Goal: Task Accomplishment & Management: Complete application form

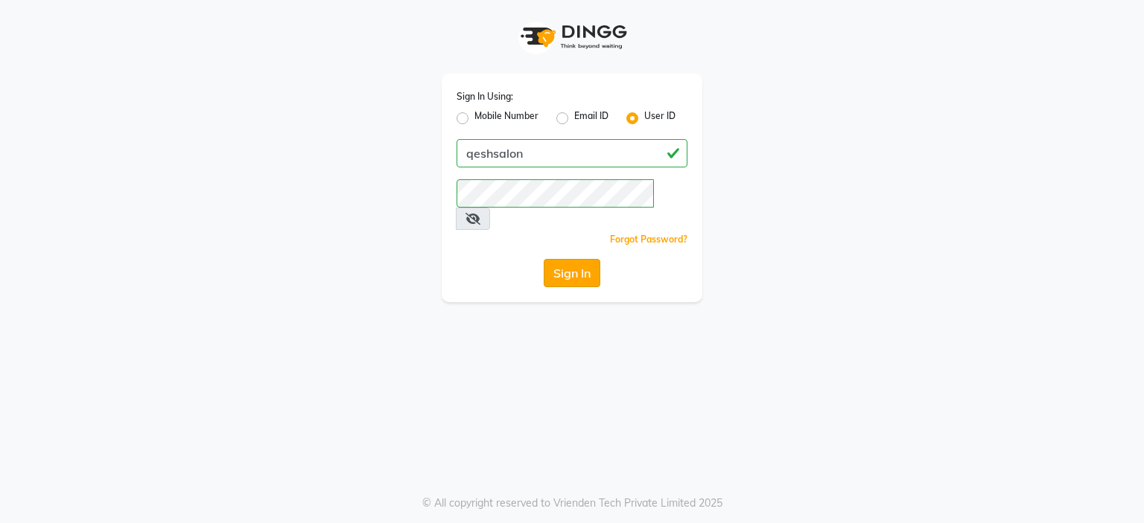
click at [561, 259] on button "Sign In" at bounding box center [572, 273] width 57 height 28
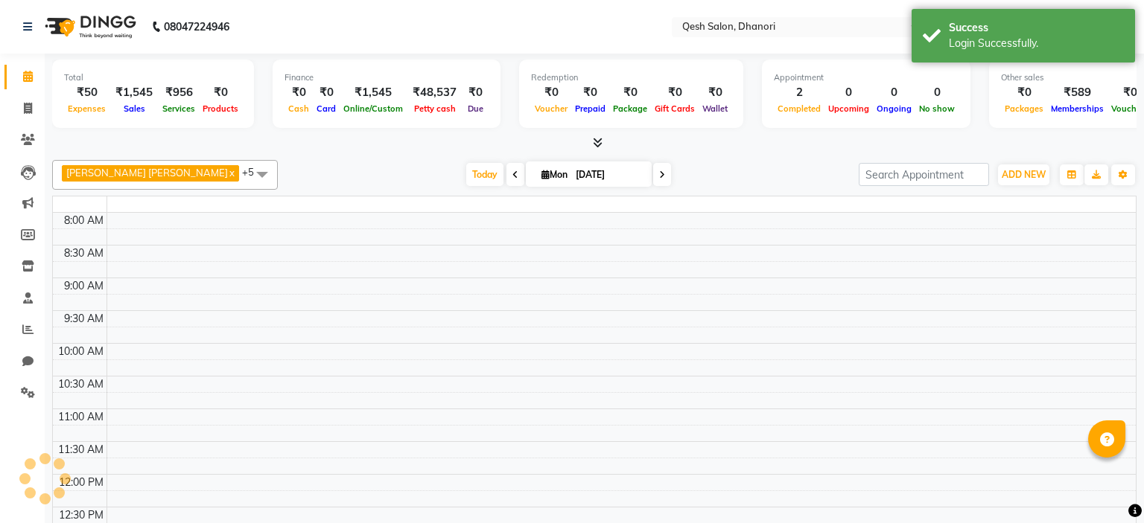
select select "en"
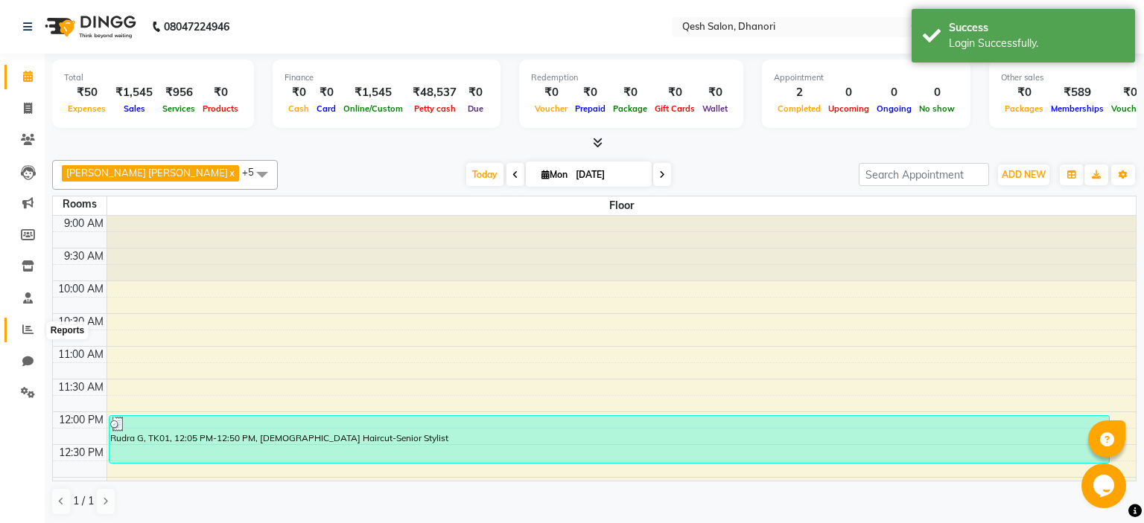
click at [38, 331] on span at bounding box center [28, 330] width 26 height 17
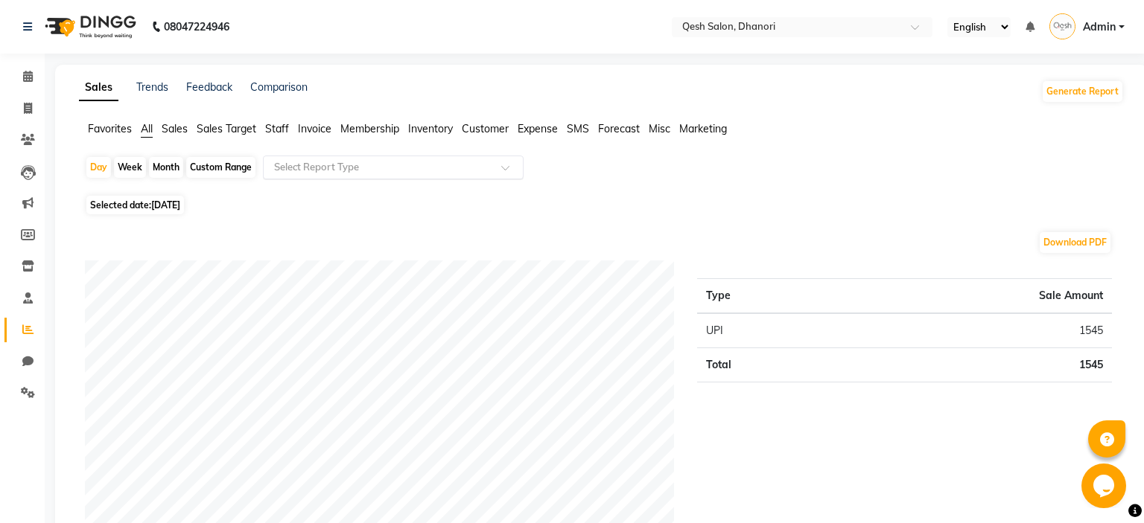
click at [424, 174] on div "Select Report Type" at bounding box center [382, 167] width 230 height 15
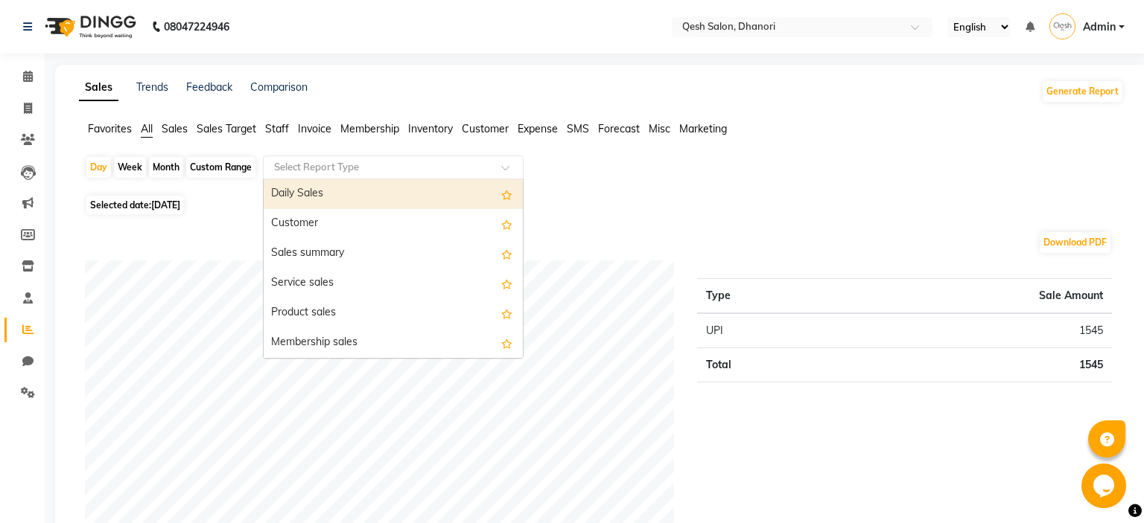
click at [424, 174] on div "Select Report Type" at bounding box center [382, 167] width 230 height 15
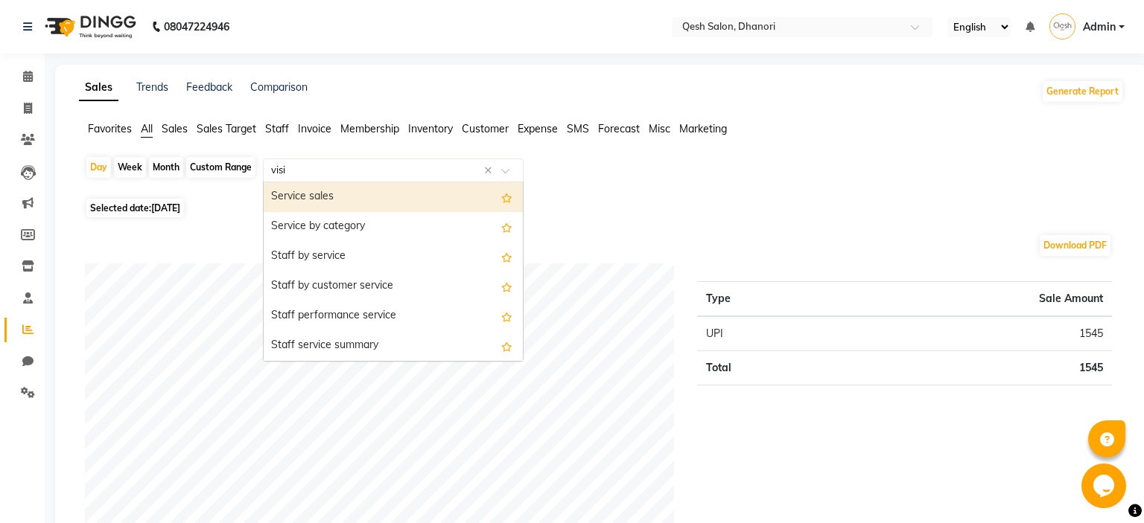
type input "visit"
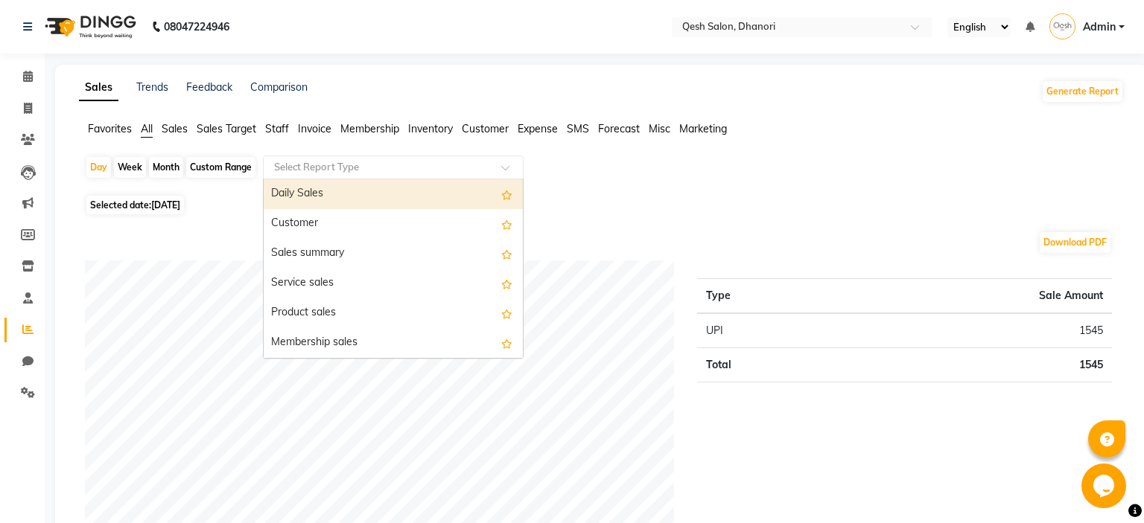
click at [741, 179] on div "Day Week Month Custom Range Select Report Type Daily Sales Customer Sales summa…" at bounding box center [601, 174] width 1033 height 36
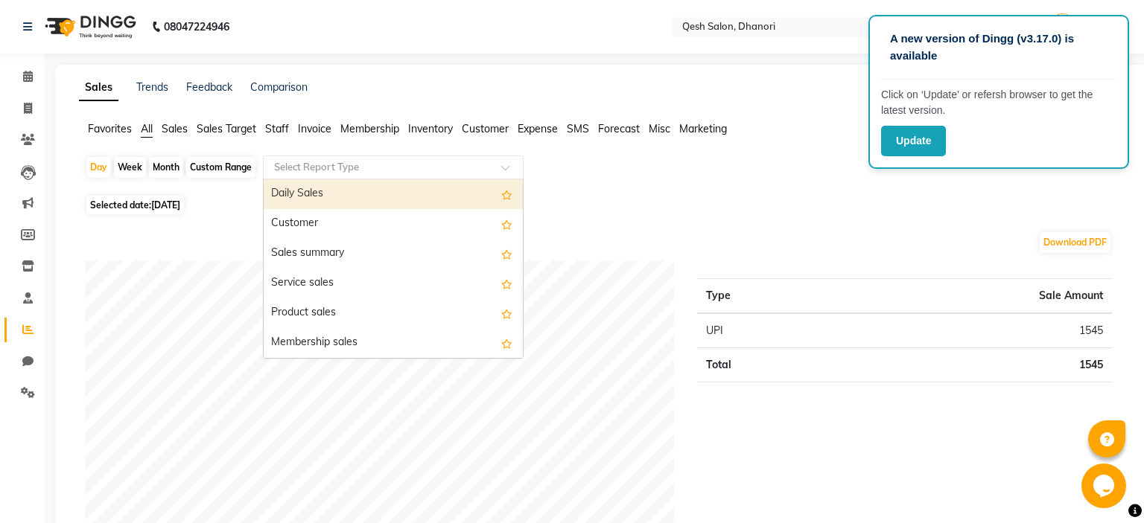
click at [469, 167] on input "text" at bounding box center [378, 167] width 214 height 15
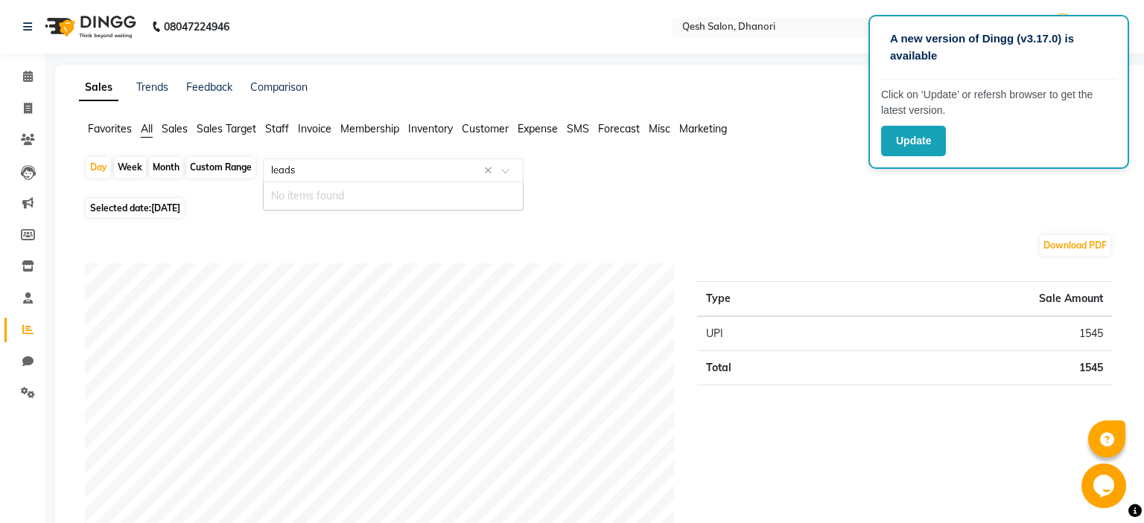
type input "lead"
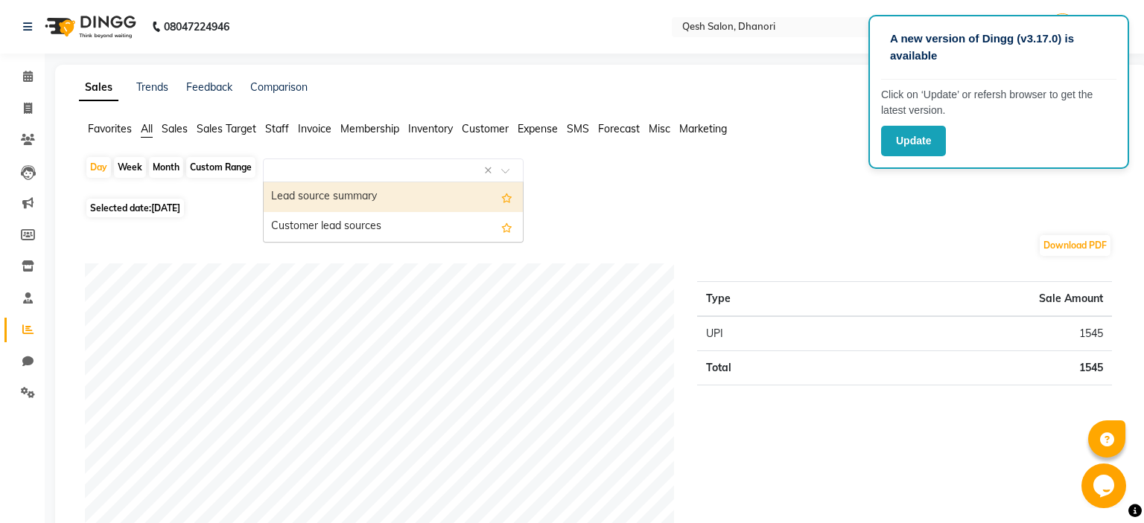
select select "full_report"
select select "csv"
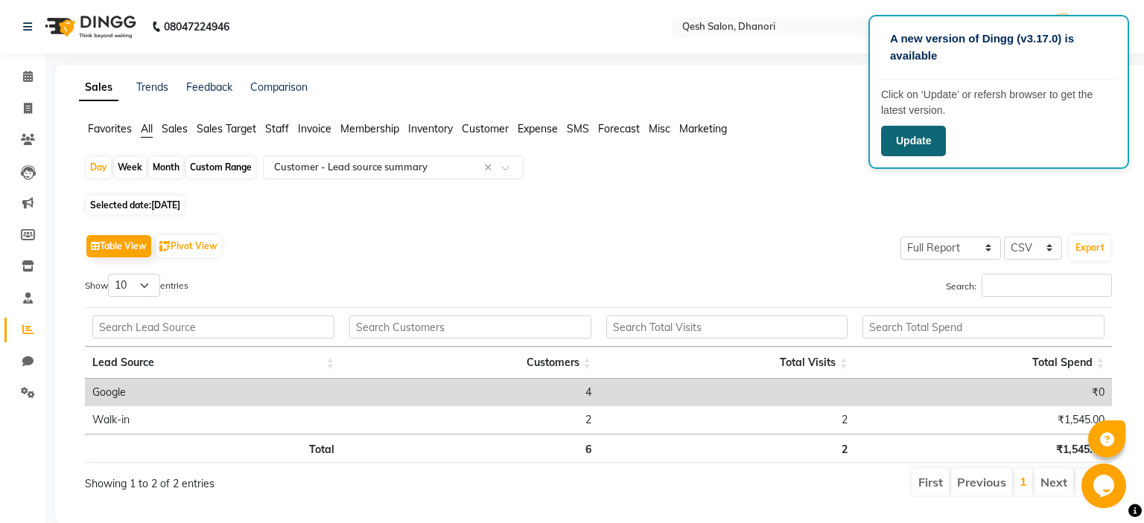
click at [909, 136] on button "Update" at bounding box center [913, 141] width 65 height 31
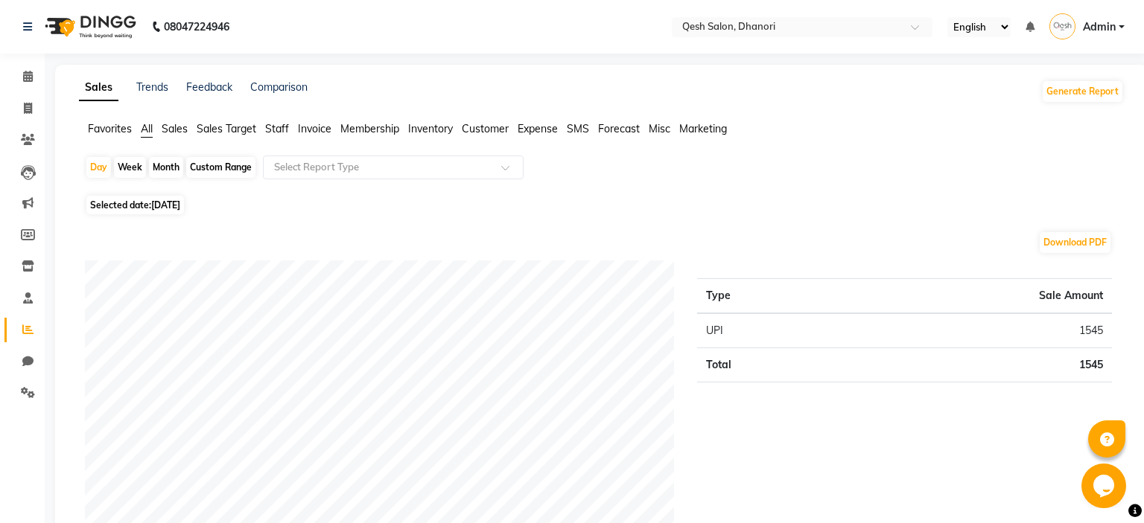
click at [167, 168] on div "Month" at bounding box center [166, 167] width 34 height 21
select select "9"
select select "2025"
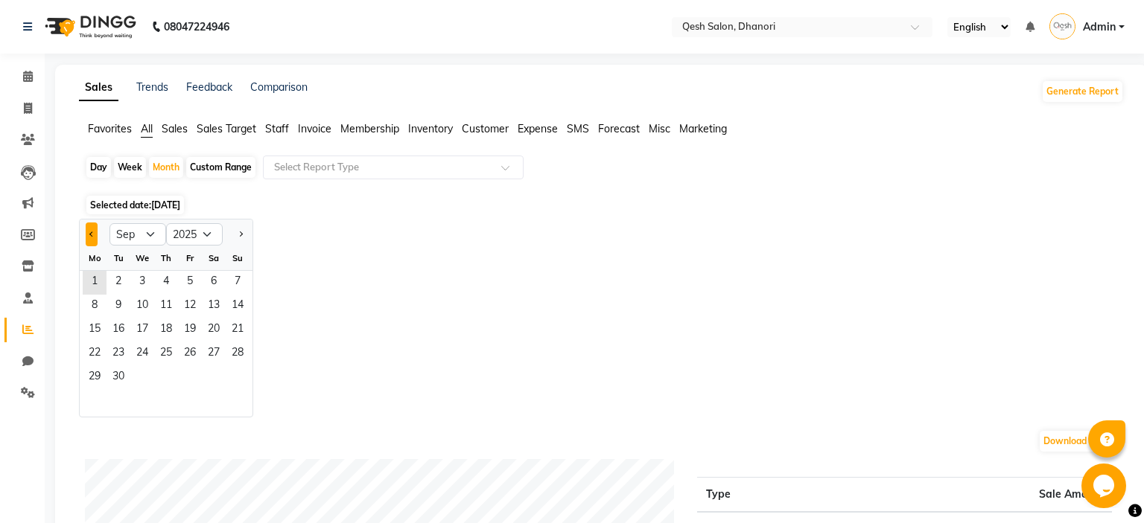
click at [91, 240] on button "Previous month" at bounding box center [92, 235] width 12 height 24
select select "8"
click at [182, 287] on span "1" at bounding box center [190, 283] width 24 height 24
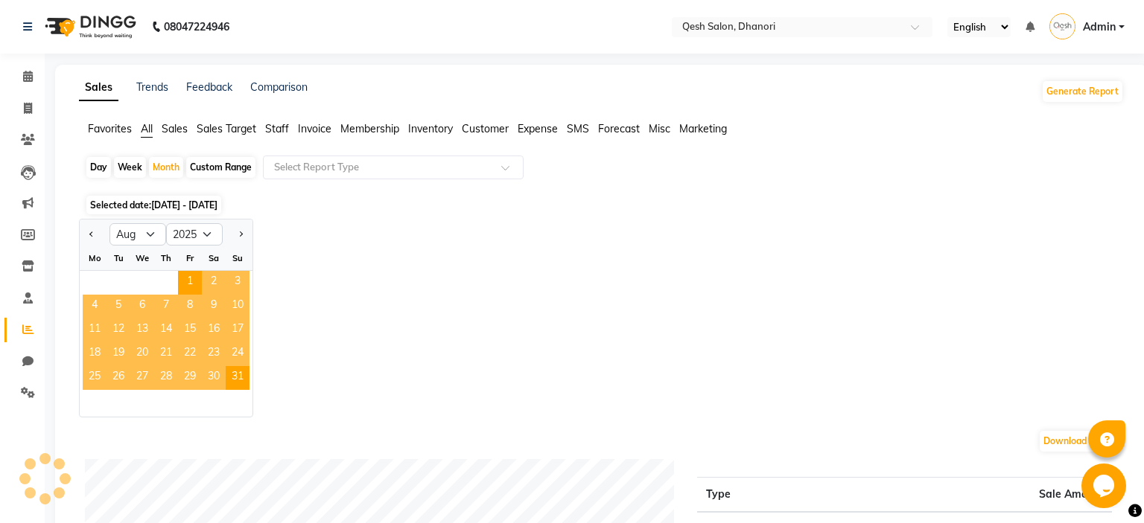
click at [493, 223] on div "Jan Feb Mar Apr May Jun [DATE] Aug Sep Oct Nov [DATE] 2016 2017 2018 2019 2020 …" at bounding box center [601, 318] width 1045 height 199
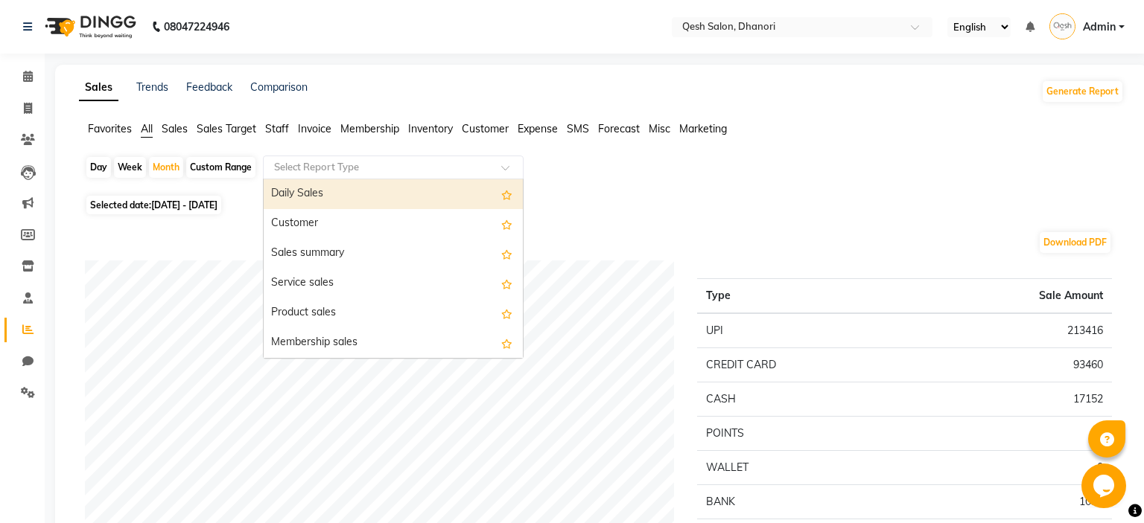
click at [471, 172] on input "text" at bounding box center [378, 167] width 214 height 15
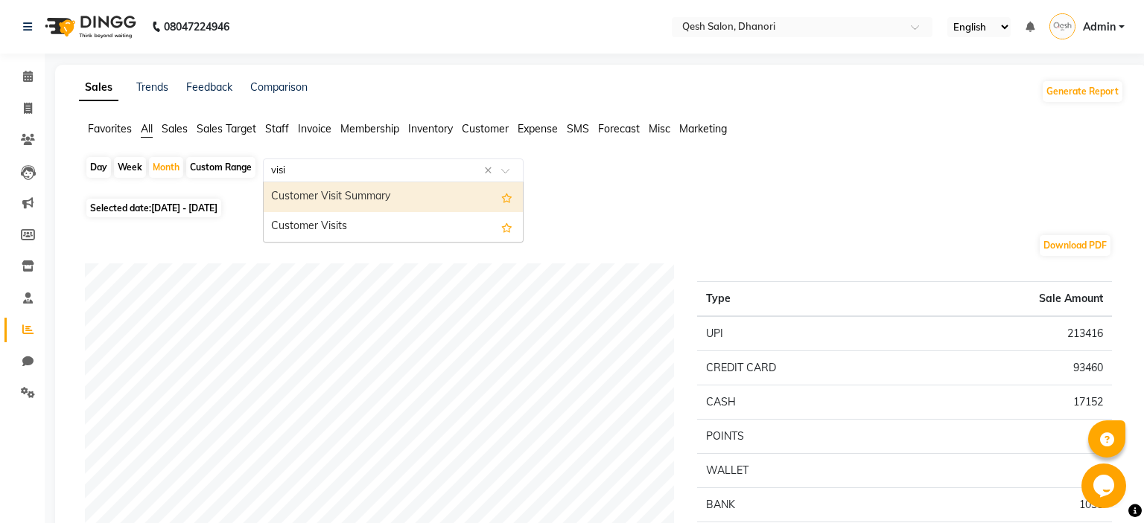
type input "visit"
select select "full_report"
select select "csv"
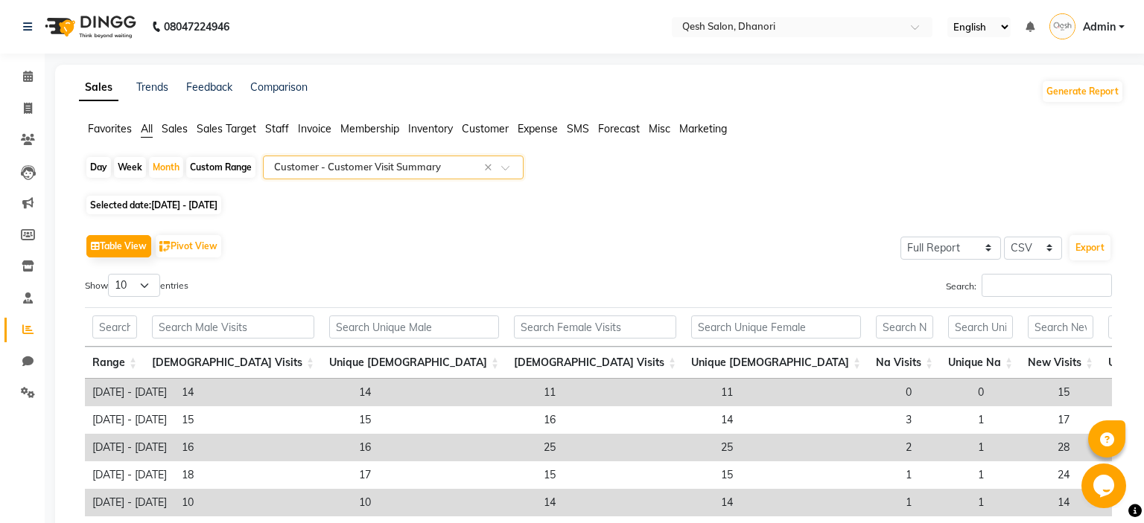
click at [377, 153] on app-reports "Favorites All Sales Sales Target Staff Invoice Membership Inventory Customer Ex…" at bounding box center [601, 370] width 1063 height 498
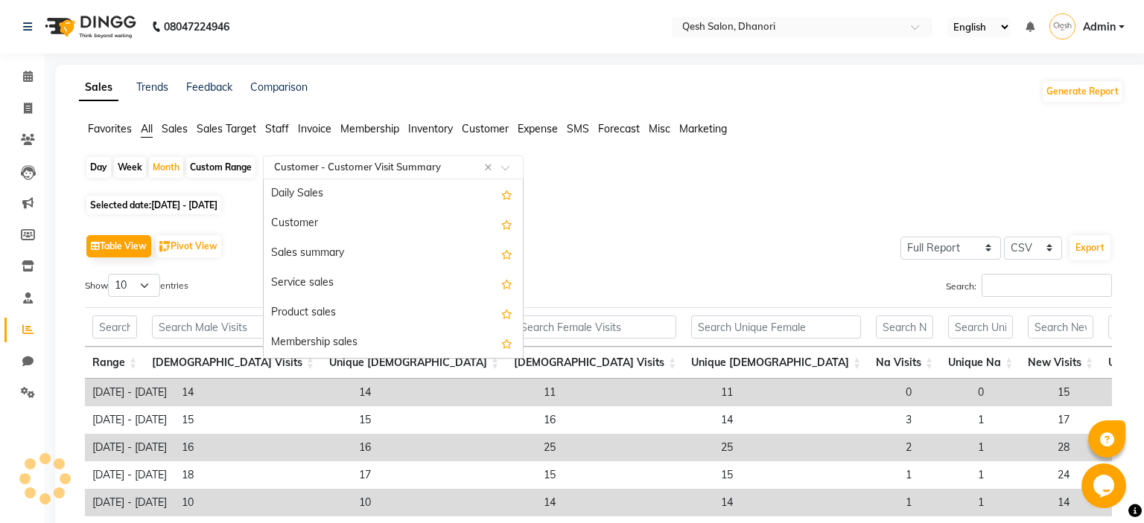
click at [384, 168] on input "text" at bounding box center [378, 167] width 214 height 15
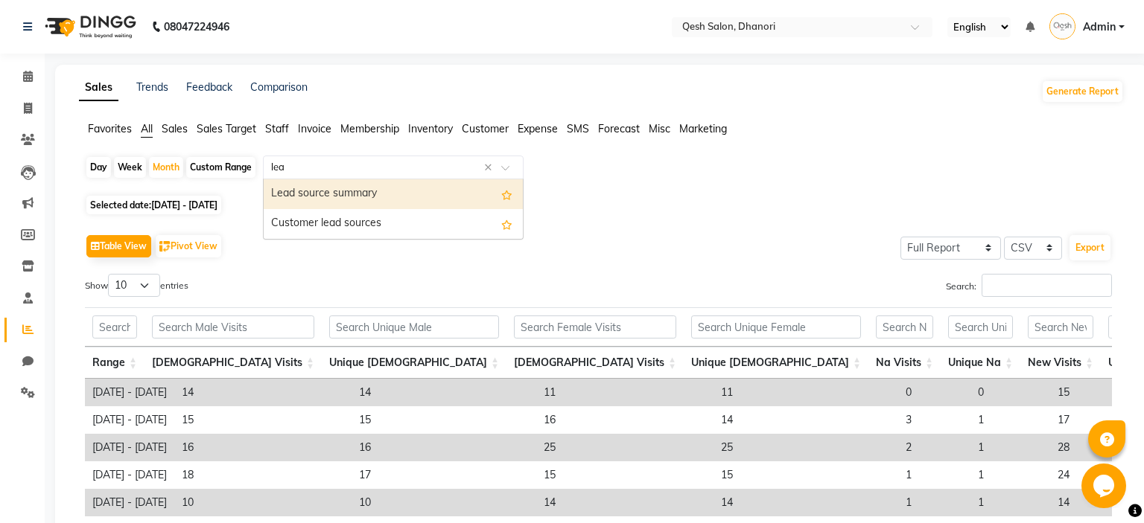
type input "lead"
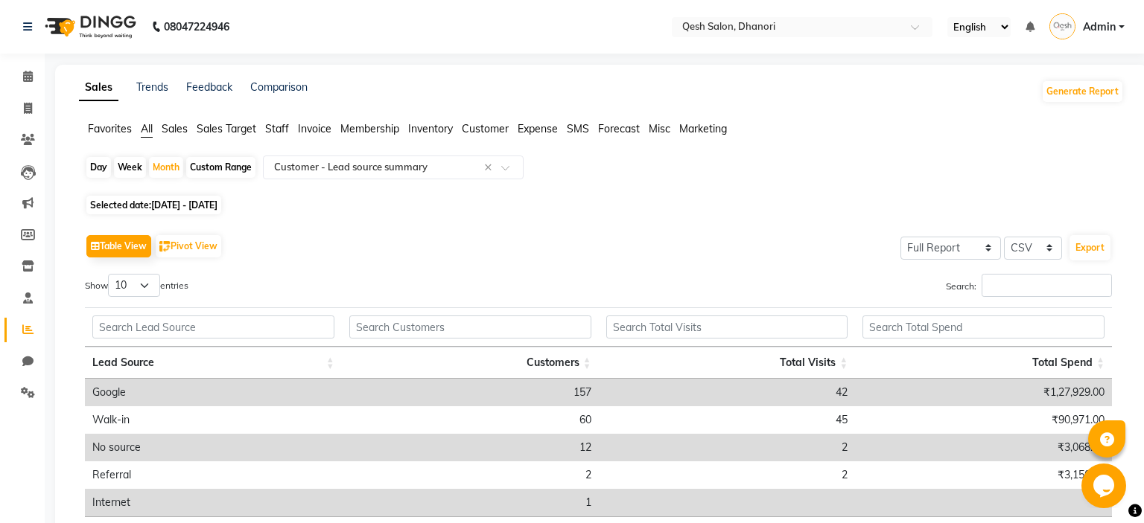
click at [692, 228] on div "Table View Pivot View Select Full Report Filtered Report Select CSV PDF Export …" at bounding box center [598, 405] width 1051 height 373
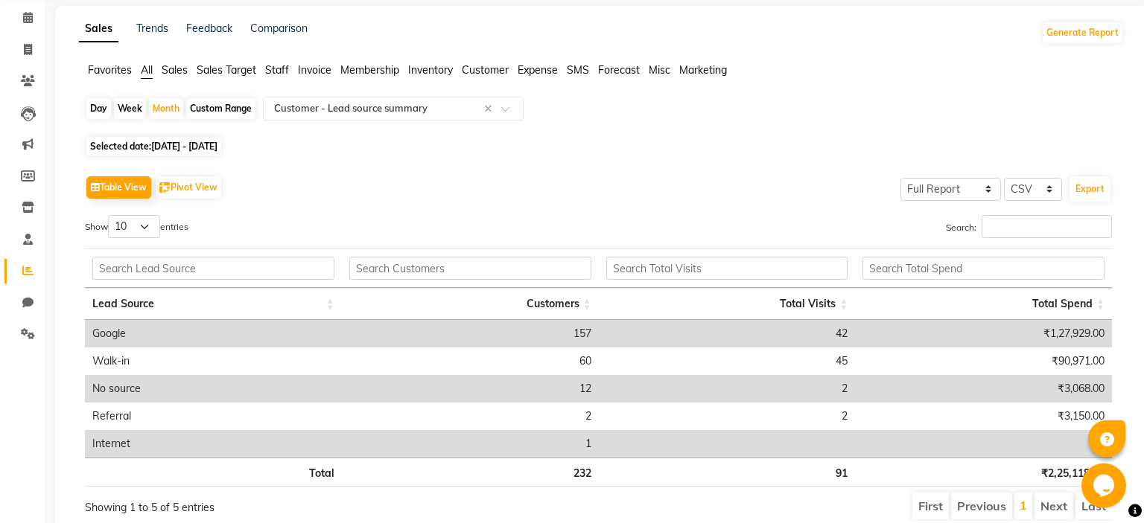
scroll to position [25, 0]
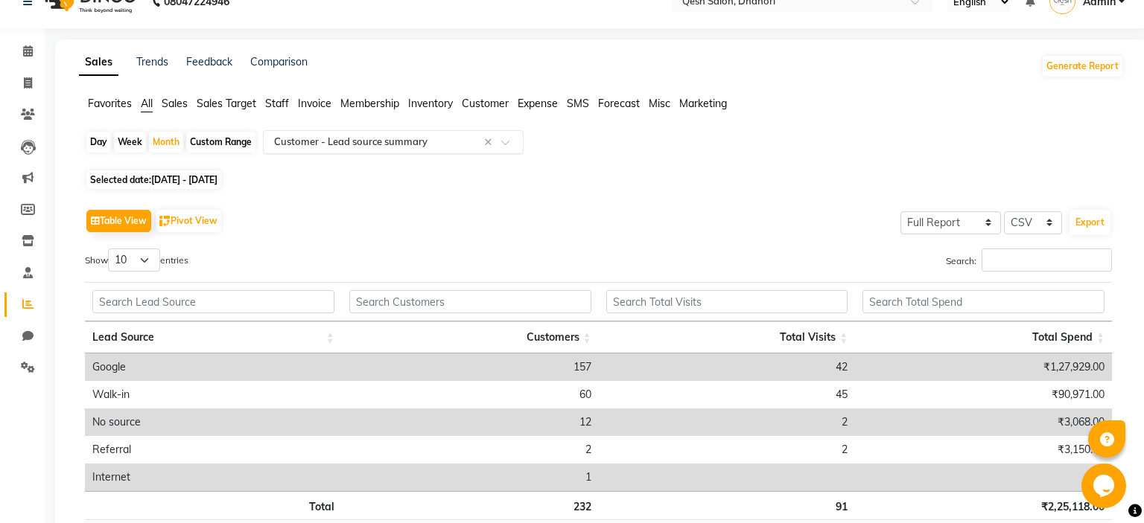
click at [421, 144] on input "text" at bounding box center [378, 142] width 214 height 15
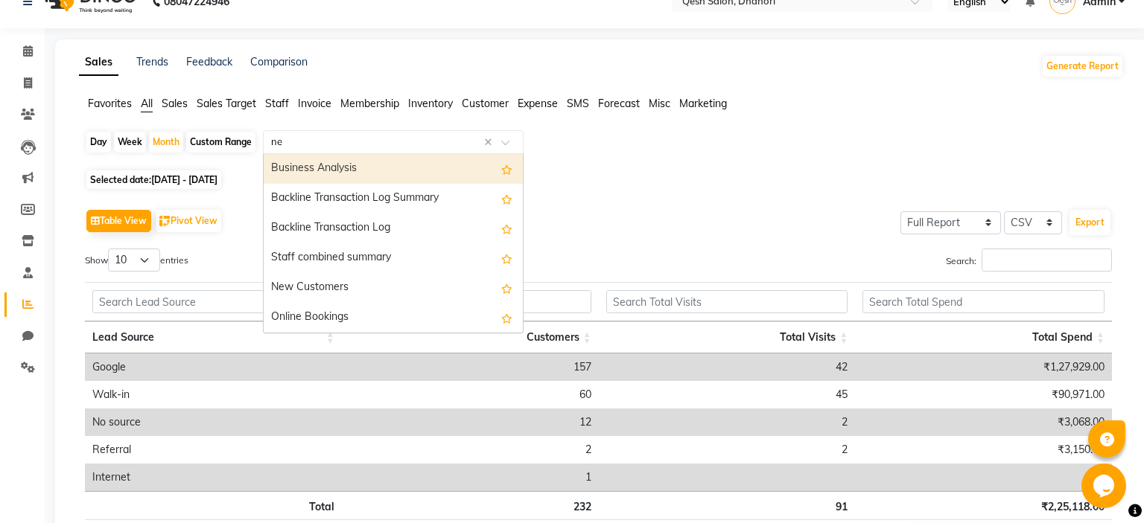
scroll to position [0, 0]
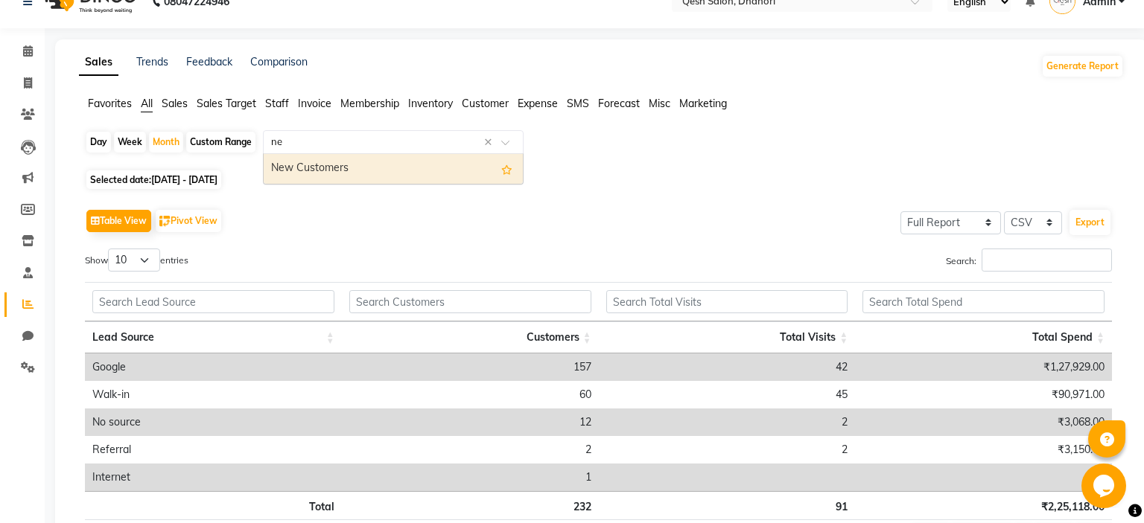
type input "n"
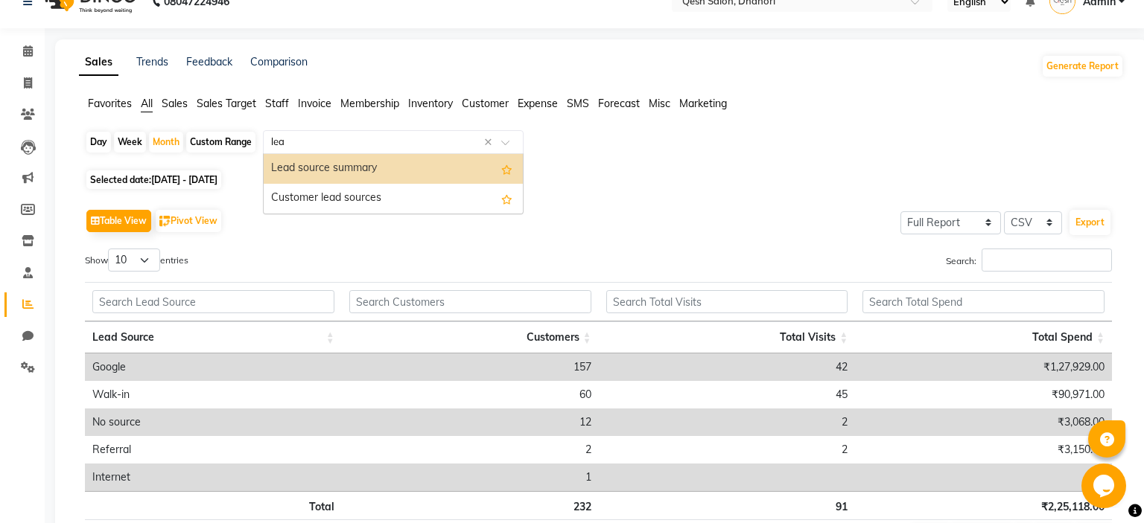
type input "lead"
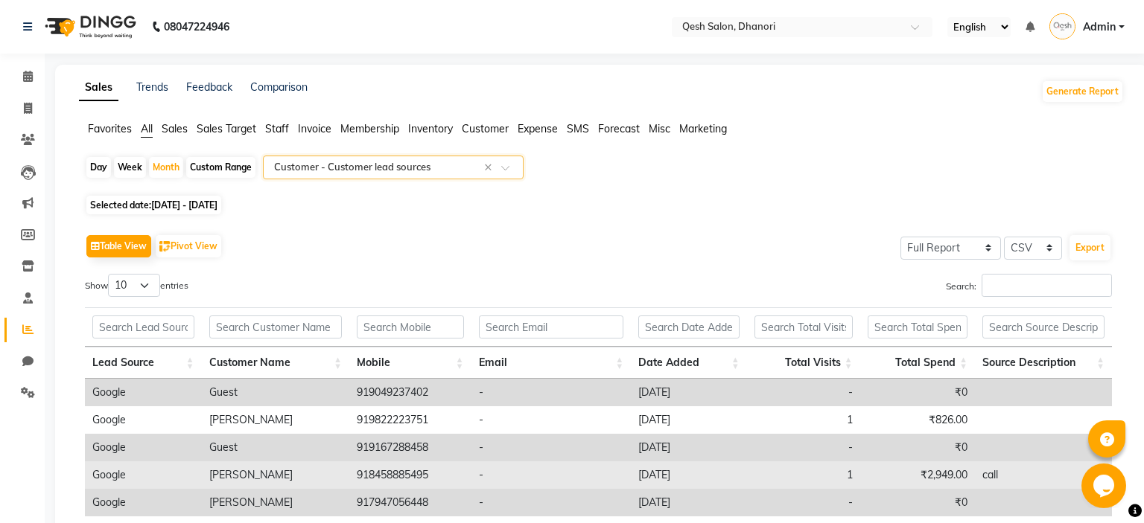
scroll to position [241, 0]
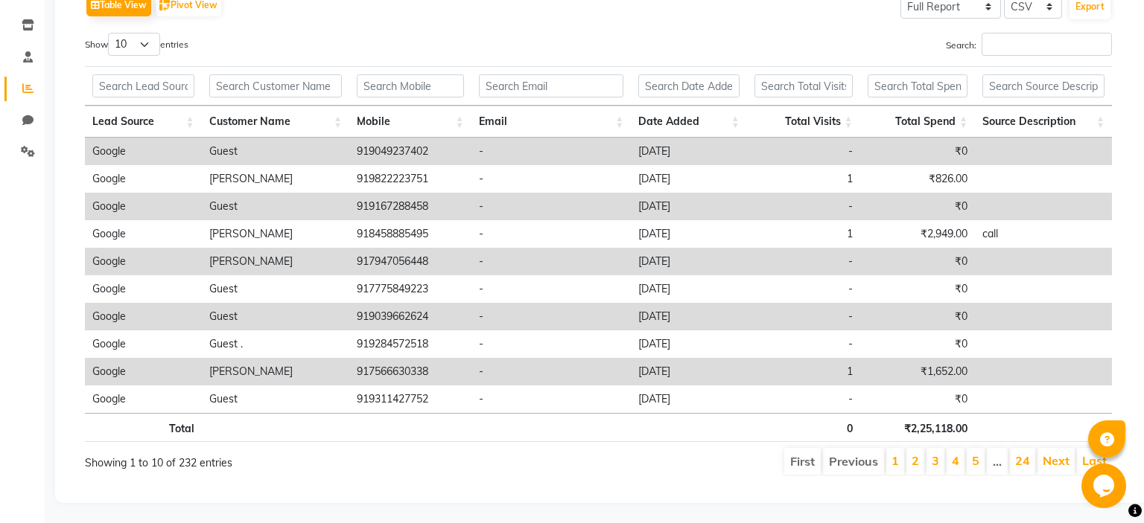
click at [852, 118] on th "Total Visits" at bounding box center [803, 122] width 113 height 32
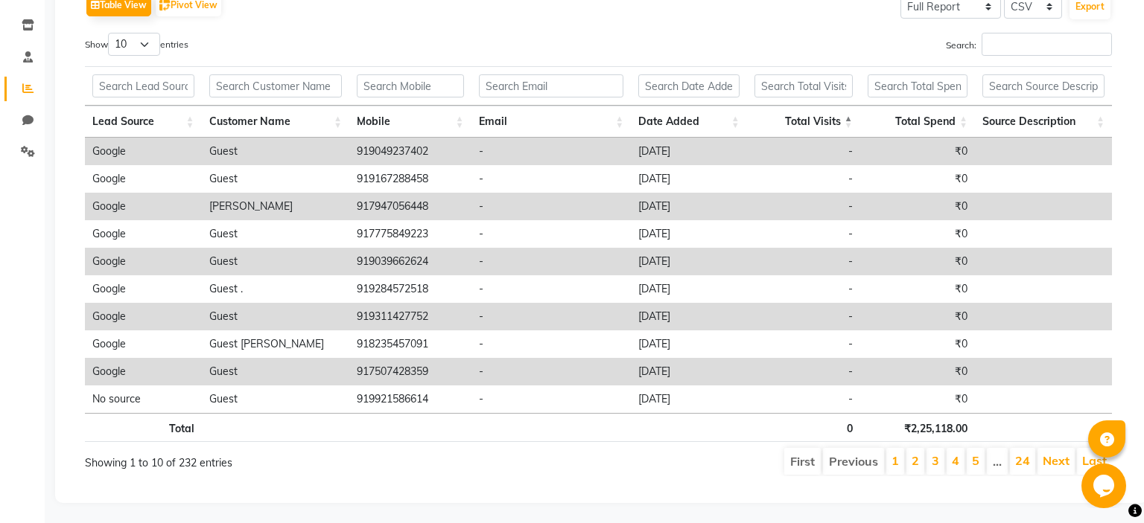
click at [852, 118] on th "Total Visits" at bounding box center [803, 122] width 113 height 32
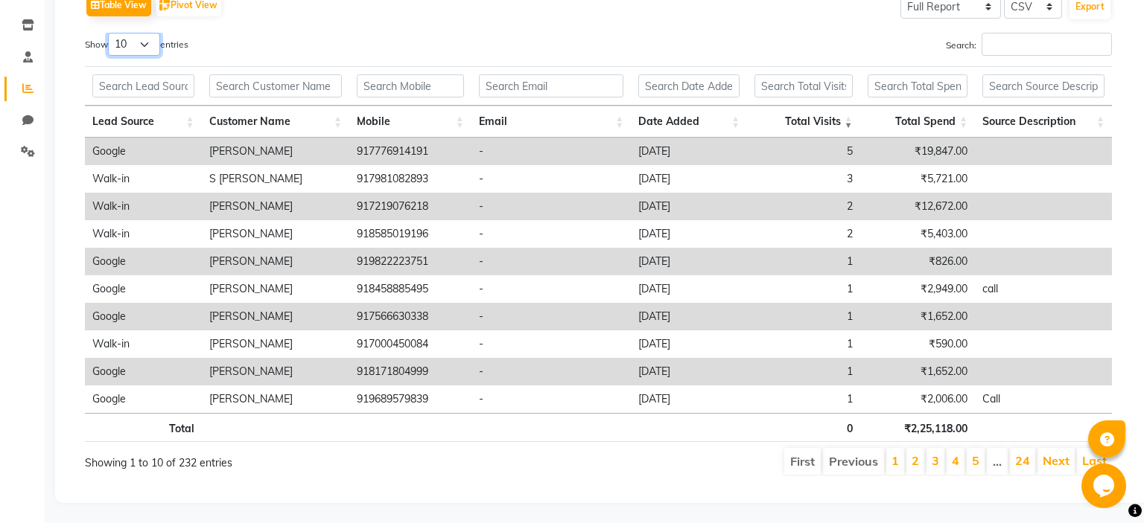
click at [108, 33] on select "10 25 50 100" at bounding box center [134, 44] width 52 height 23
select select "100"
click option "100" at bounding box center [0, 0] width 0 height 0
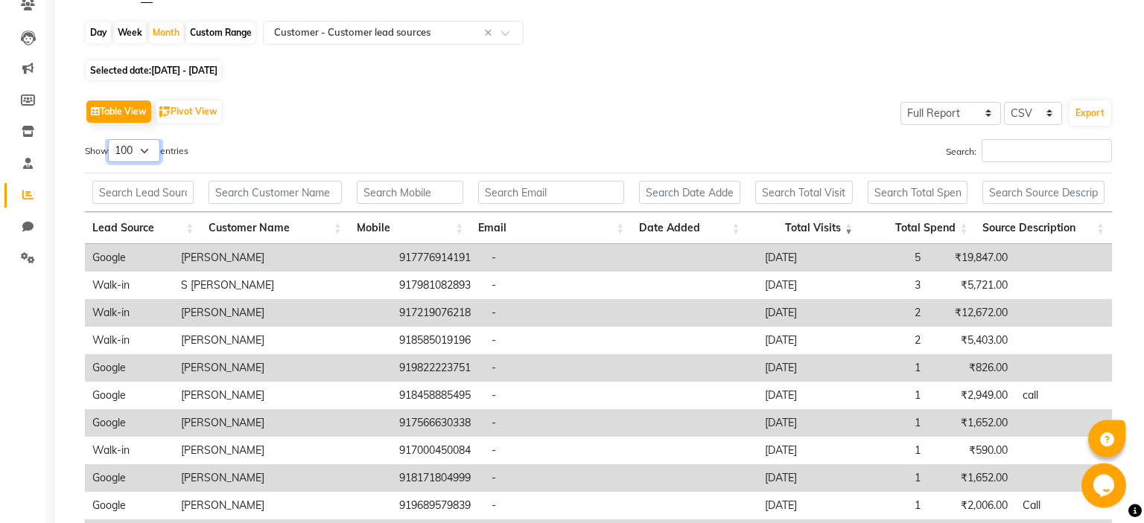
scroll to position [28, 0]
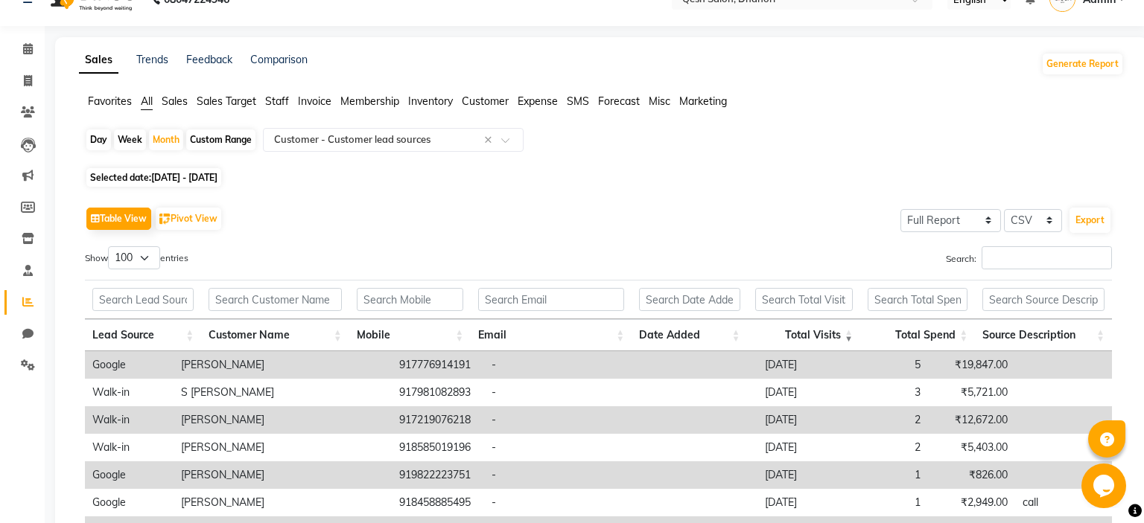
click at [689, 168] on div "Day Week Month Custom Range Select Report Type × Customer - Customer lead sourc…" at bounding box center [601, 426] width 1045 height 596
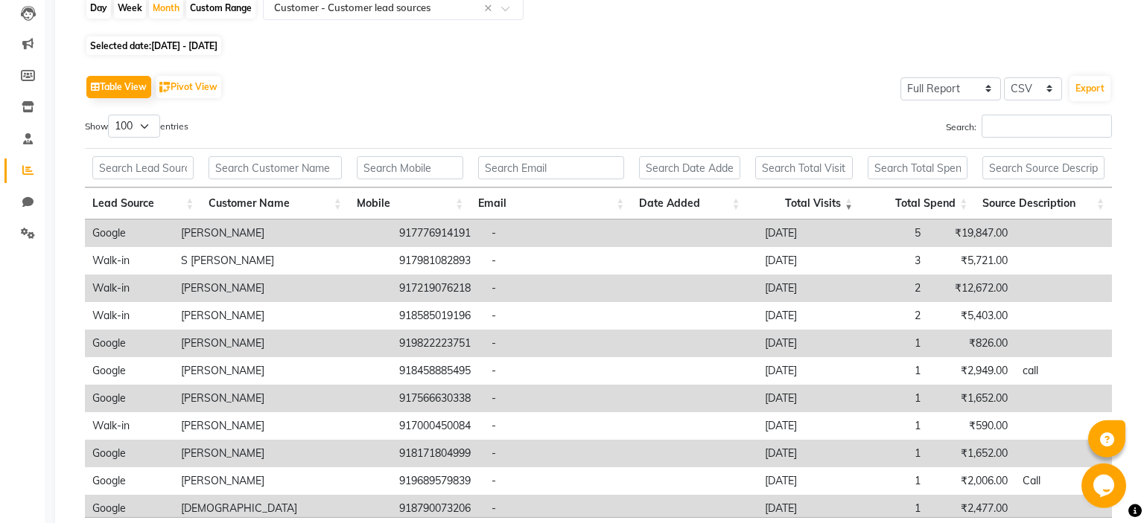
scroll to position [264, 0]
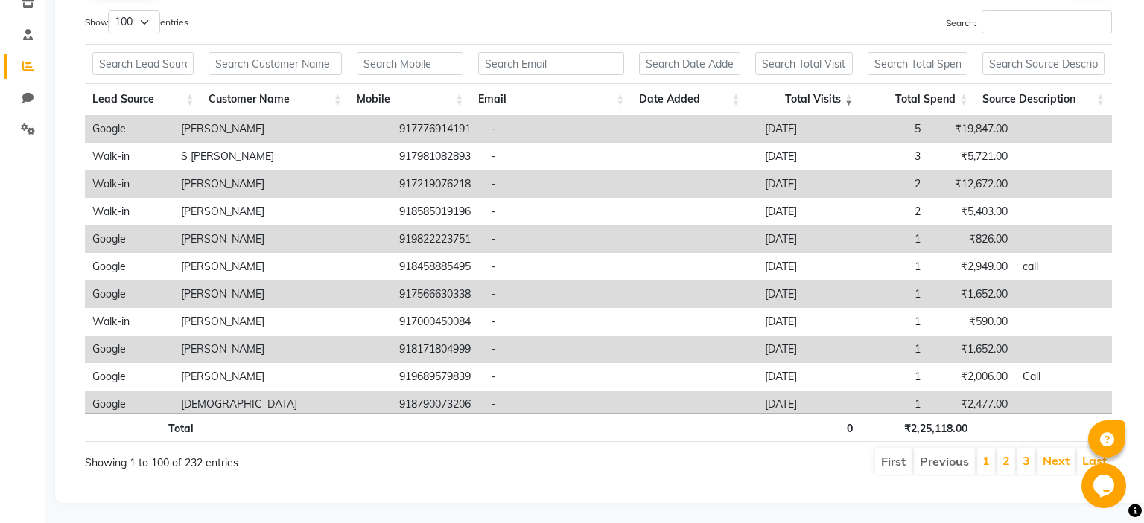
click at [737, 101] on th "Date Added" at bounding box center [688, 99] width 115 height 32
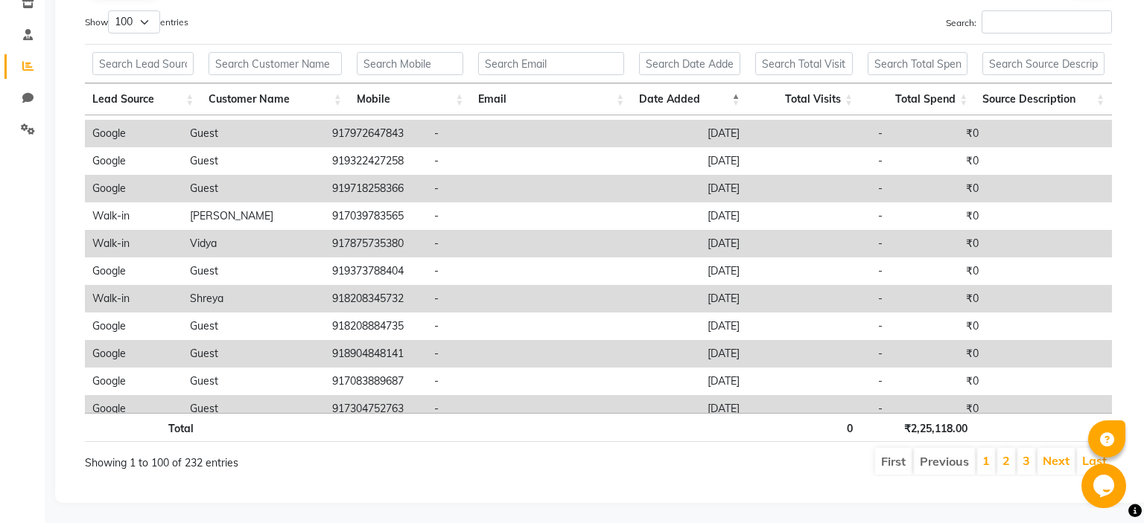
scroll to position [1592, 0]
click at [264, 49] on th at bounding box center [274, 63] width 147 height 39
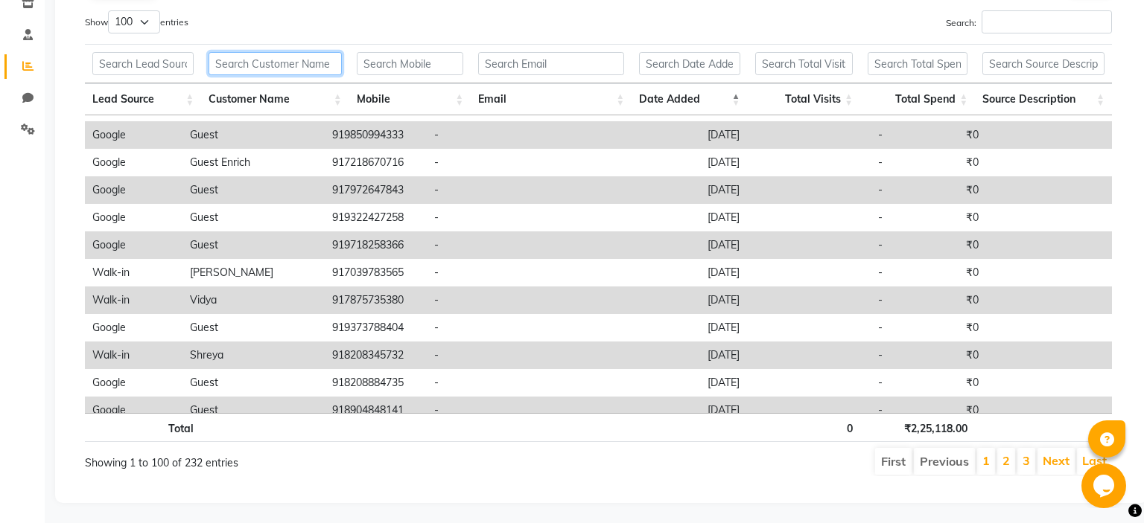
click at [268, 67] on input "text" at bounding box center [275, 63] width 133 height 23
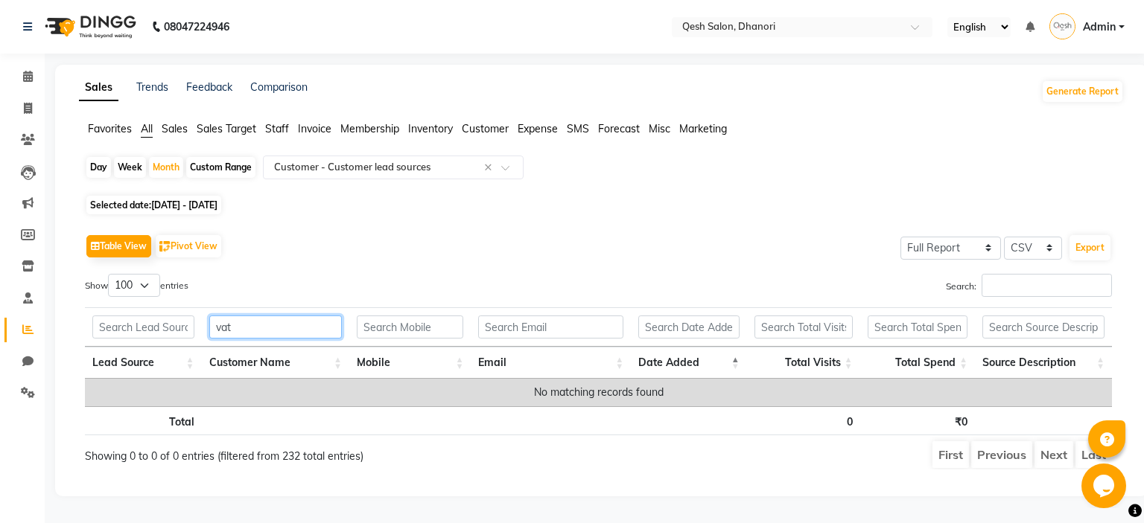
scroll to position [0, 0]
type input "[PERSON_NAME]"
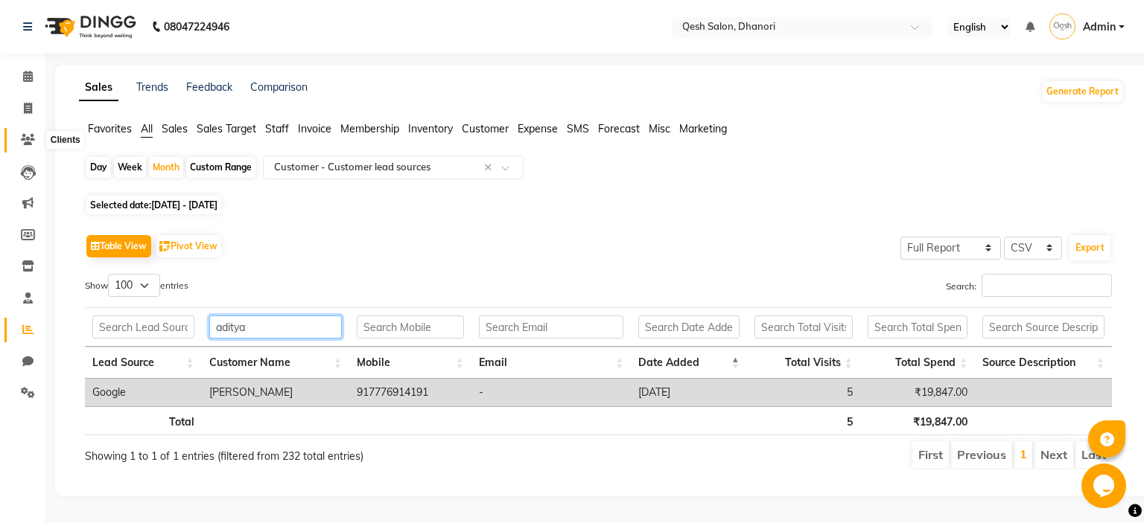
type input "aditya"
drag, startPoint x: 292, startPoint y: 323, endPoint x: 109, endPoint y: 325, distance: 182.4
click at [209, 325] on input "aditya" at bounding box center [275, 327] width 133 height 23
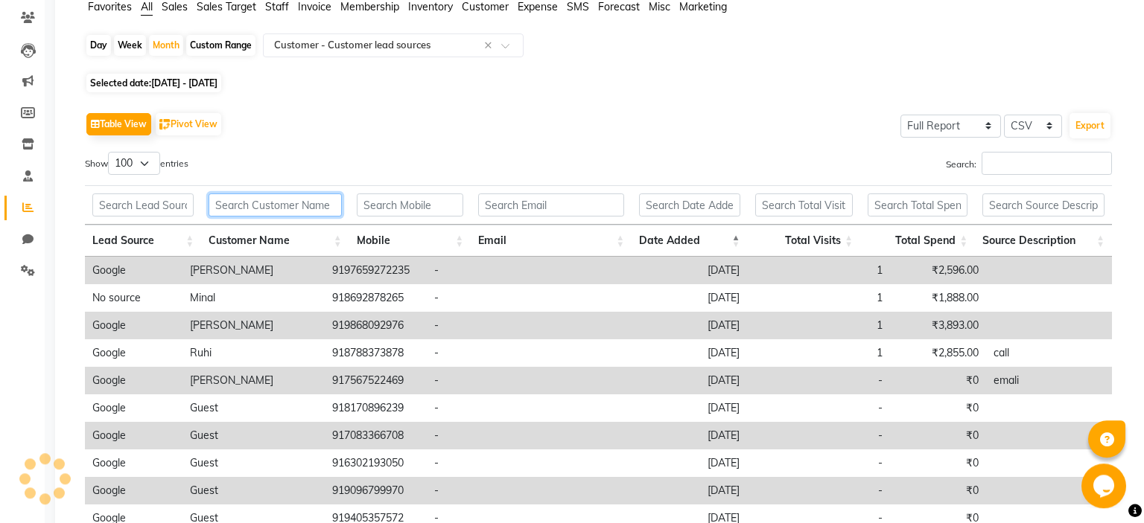
scroll to position [235, 0]
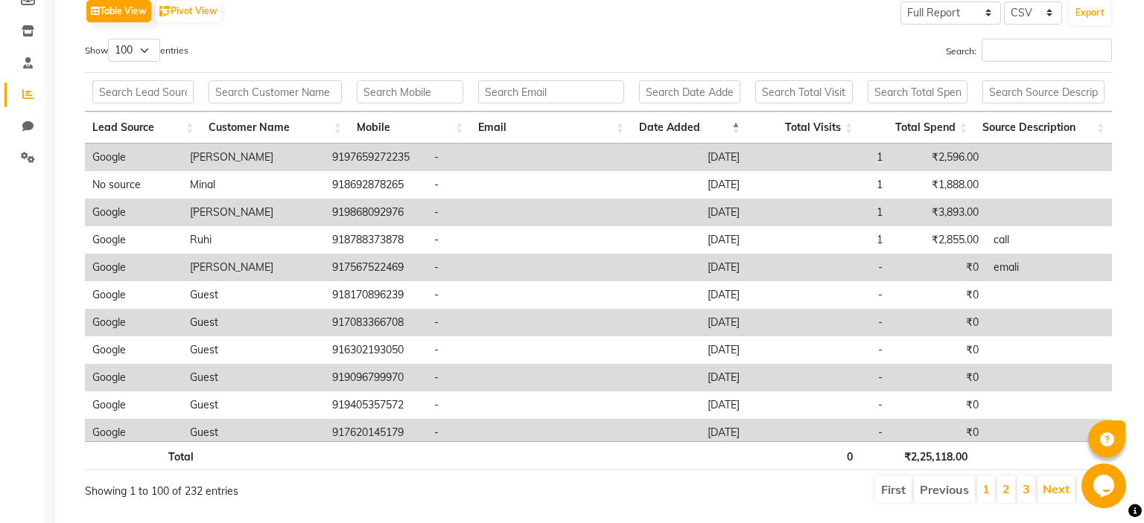
click at [955, 121] on th "Total Spend" at bounding box center [917, 128] width 115 height 32
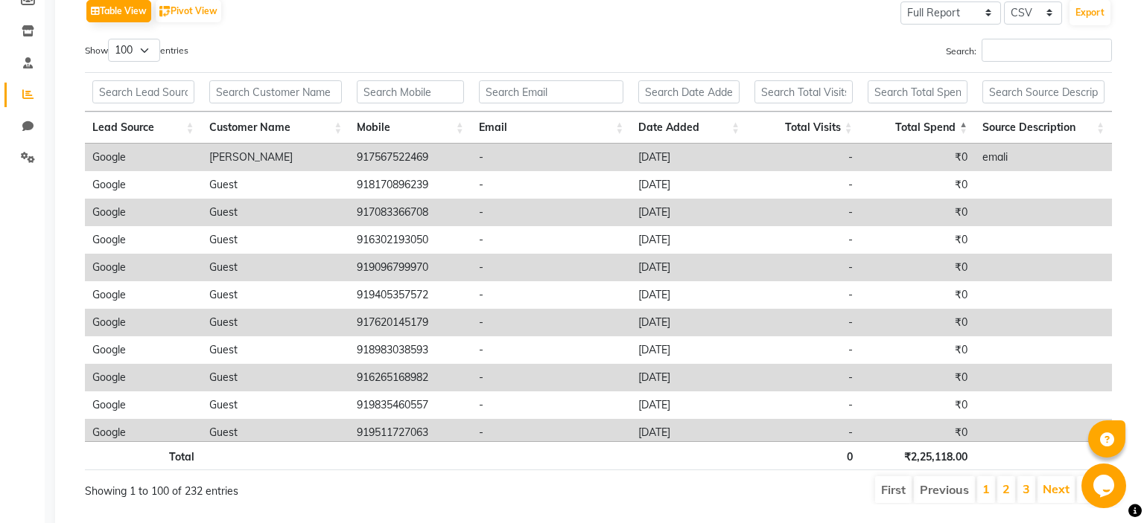
click at [955, 121] on th "Total Spend" at bounding box center [917, 128] width 115 height 32
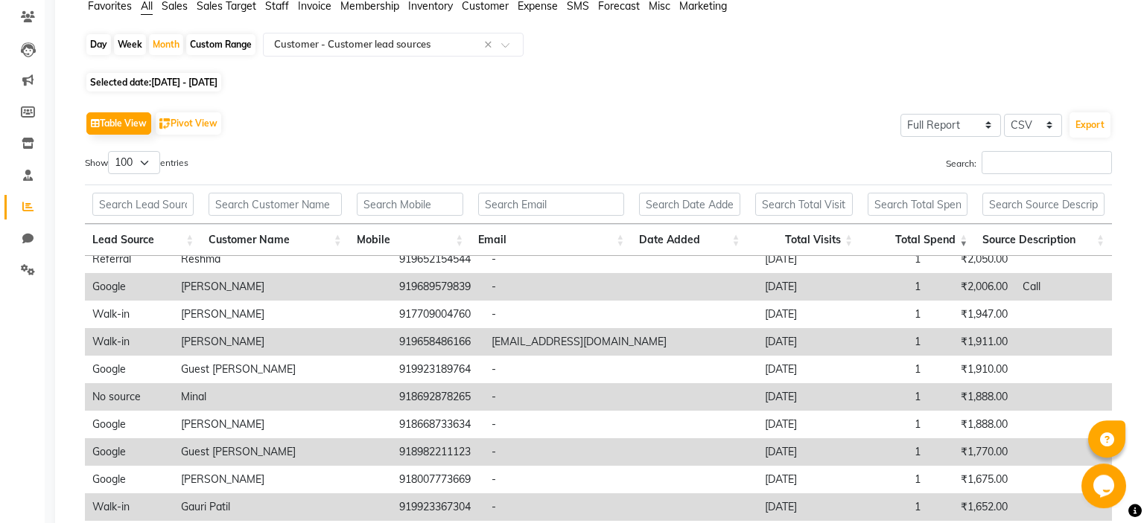
scroll to position [0, 0]
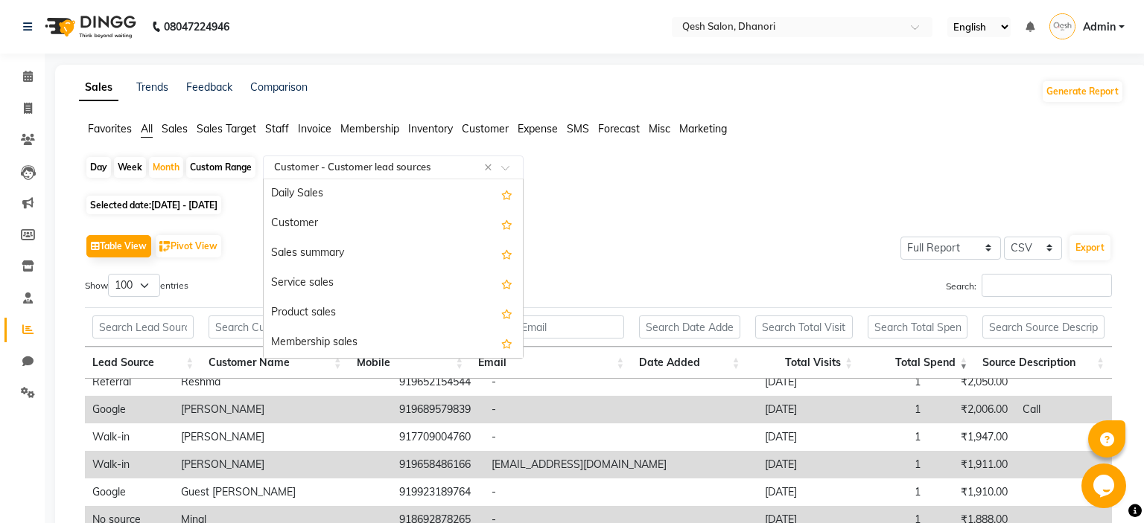
click at [382, 174] on div "× Customer - Customer lead sources" at bounding box center [352, 167] width 156 height 15
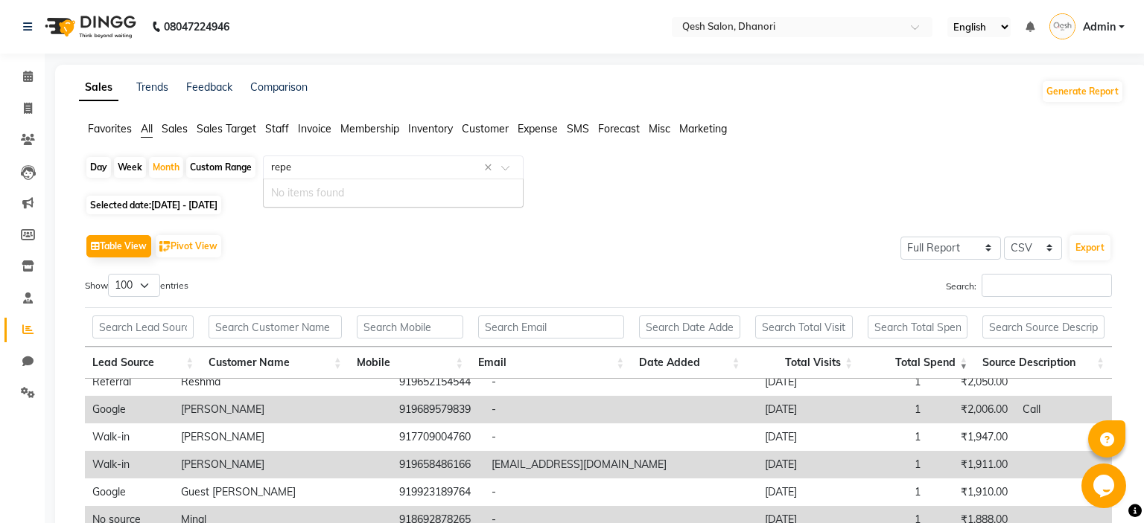
type input "repea"
click at [795, 214] on div "Day Week Month Custom Range Select Report Type × Customer - Customer lead sourc…" at bounding box center [601, 454] width 1045 height 596
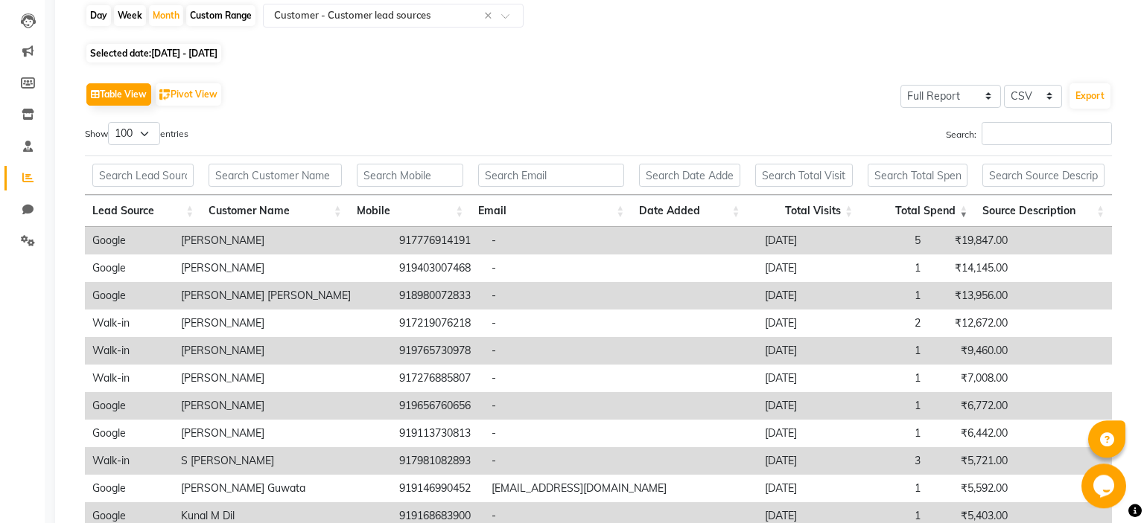
scroll to position [28, 0]
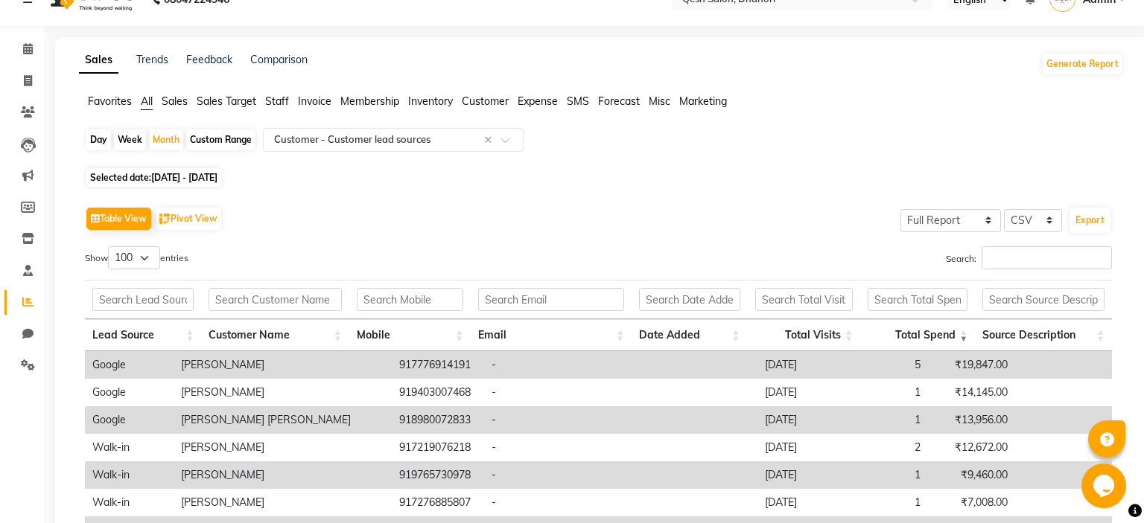
click at [964, 334] on th "Total Spend" at bounding box center [917, 335] width 115 height 32
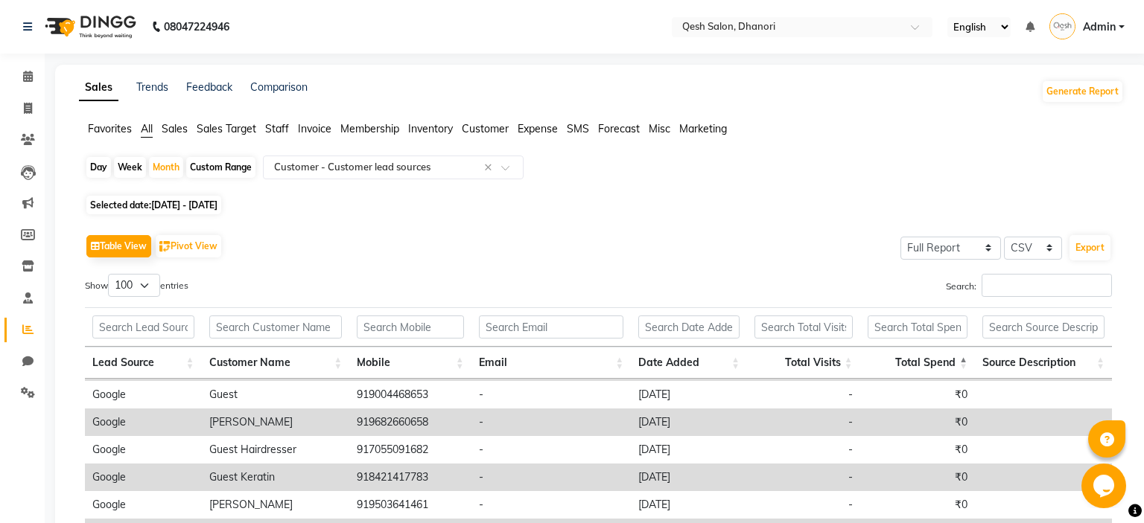
scroll to position [0, 0]
drag, startPoint x: 690, startPoint y: 212, endPoint x: 1143, endPoint y: -84, distance: 541.1
click at [1143, 65] on div "Sales Trends Feedback Comparison Generate Report Favorites All Sales Sales Targ…" at bounding box center [601, 416] width 1092 height 702
click at [734, 191] on div "Day Week Month Custom Range Select Report Type × Customer - Customer lead sourc…" at bounding box center [601, 454] width 1045 height 596
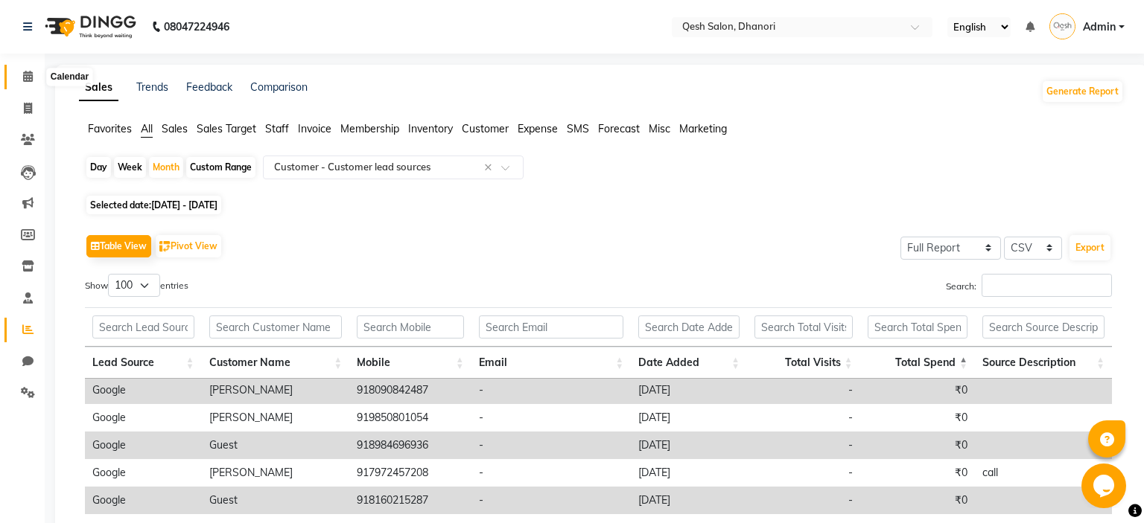
click at [25, 77] on icon at bounding box center [28, 76] width 10 height 11
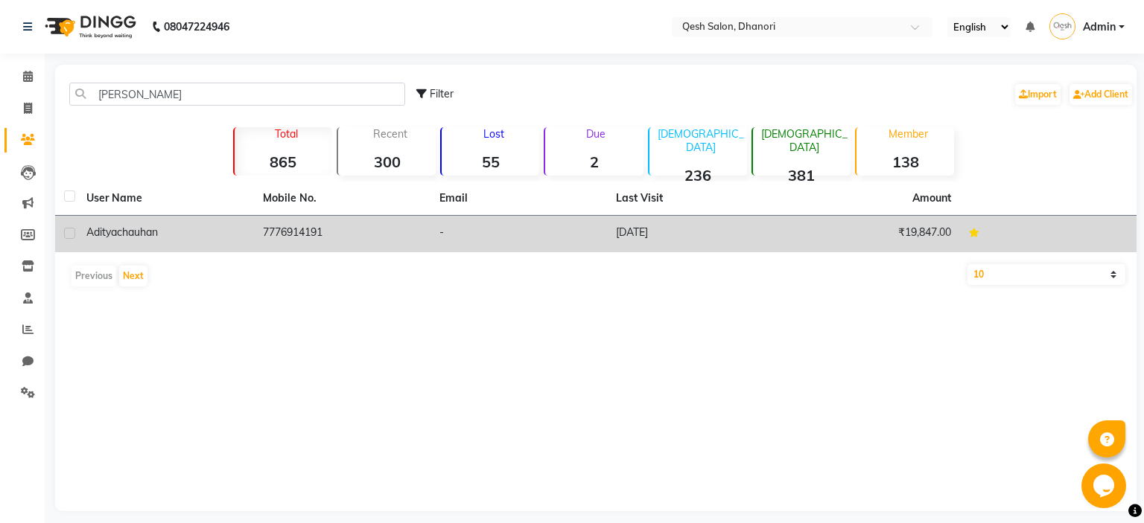
type input "[PERSON_NAME]"
click at [355, 234] on td "7776914191" at bounding box center [342, 234] width 176 height 36
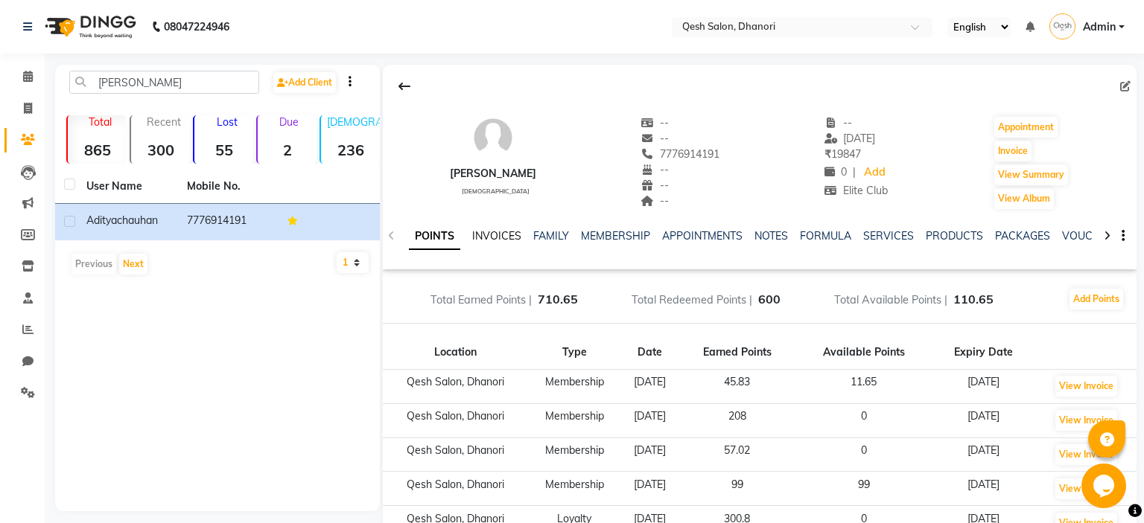
click at [512, 238] on link "INVOICES" at bounding box center [496, 235] width 49 height 13
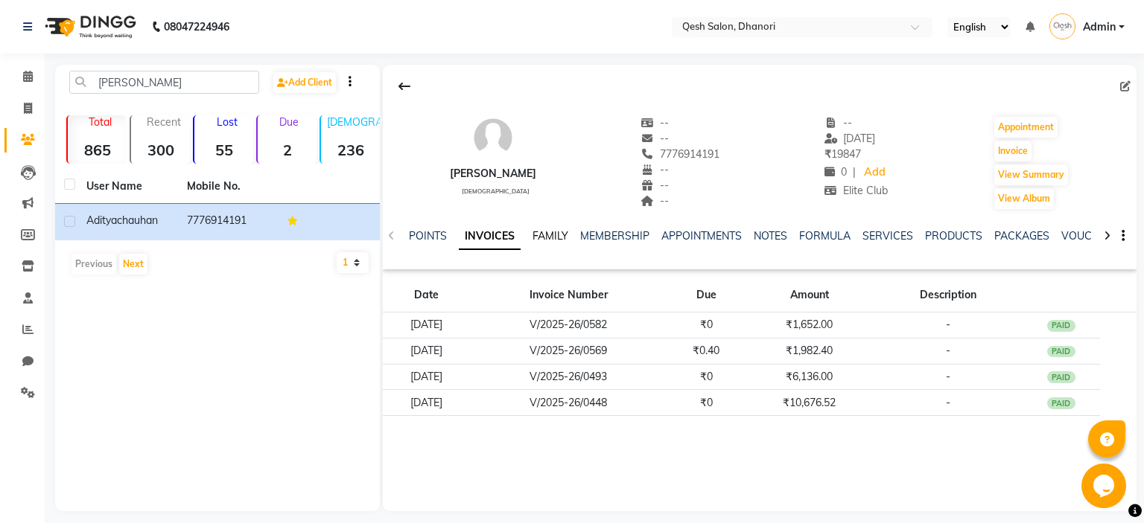
click at [556, 234] on link "FAMILY" at bounding box center [550, 235] width 36 height 13
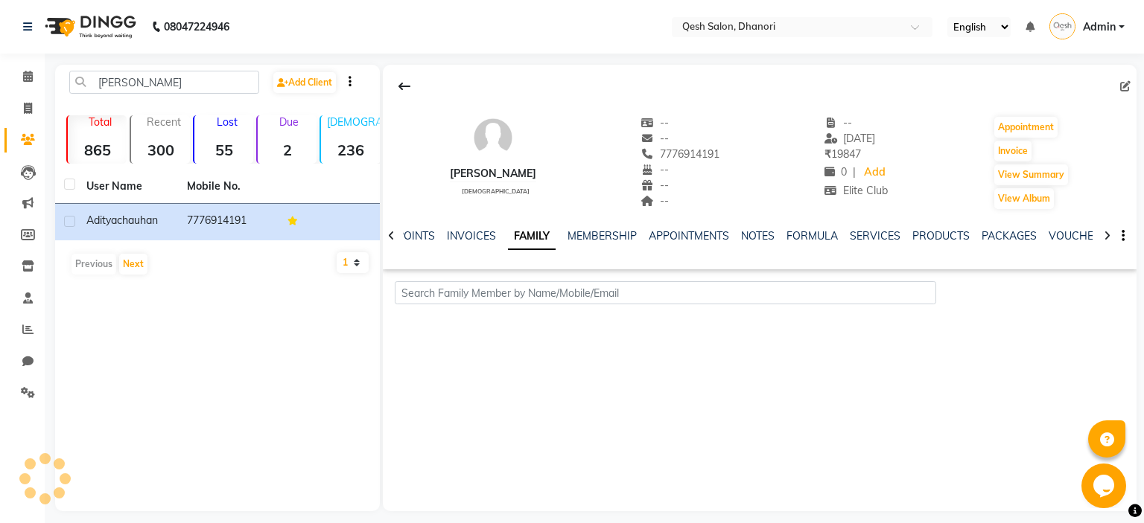
click at [636, 234] on ul "POINTS INVOICES FAMILY MEMBERSHIP APPOINTMENTS NOTES FORMULA SERVICES PRODUCTS …" at bounding box center [869, 237] width 944 height 16
click at [614, 235] on link "MEMBERSHIP" at bounding box center [601, 235] width 69 height 13
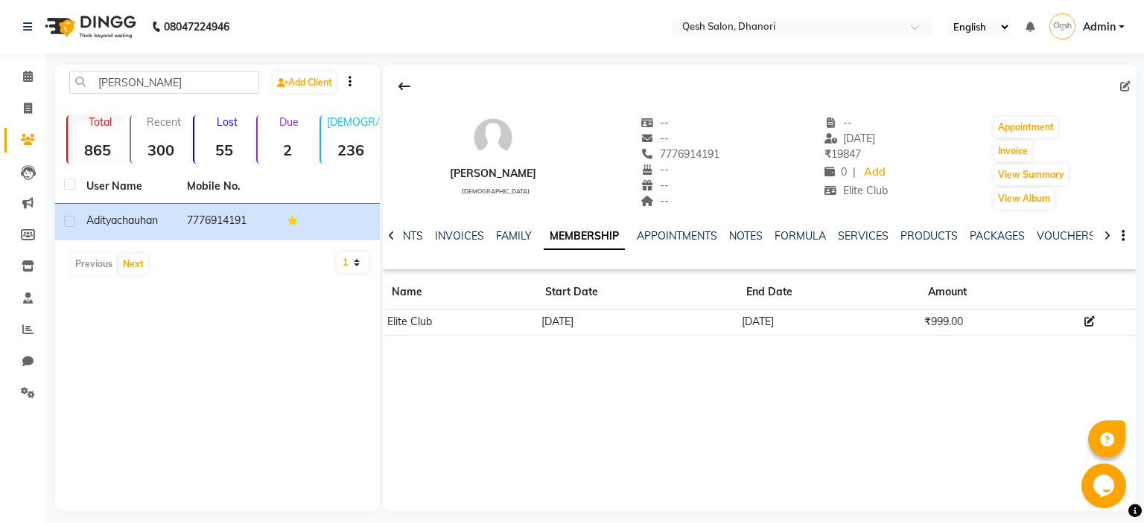
click at [386, 231] on div at bounding box center [391, 234] width 17 height 29
click at [386, 231] on div "POINTS INVOICES FAMILY MEMBERSHIP APPOINTMENTS NOTES FORMULA SERVICES PRODUCTS …" at bounding box center [760, 236] width 754 height 51
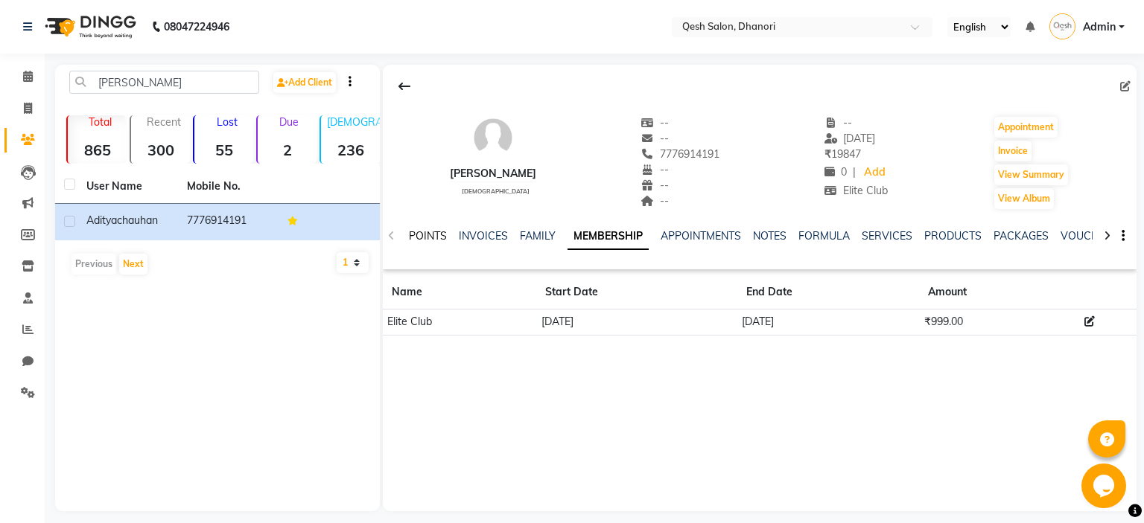
click at [416, 235] on link "POINTS" at bounding box center [428, 235] width 38 height 13
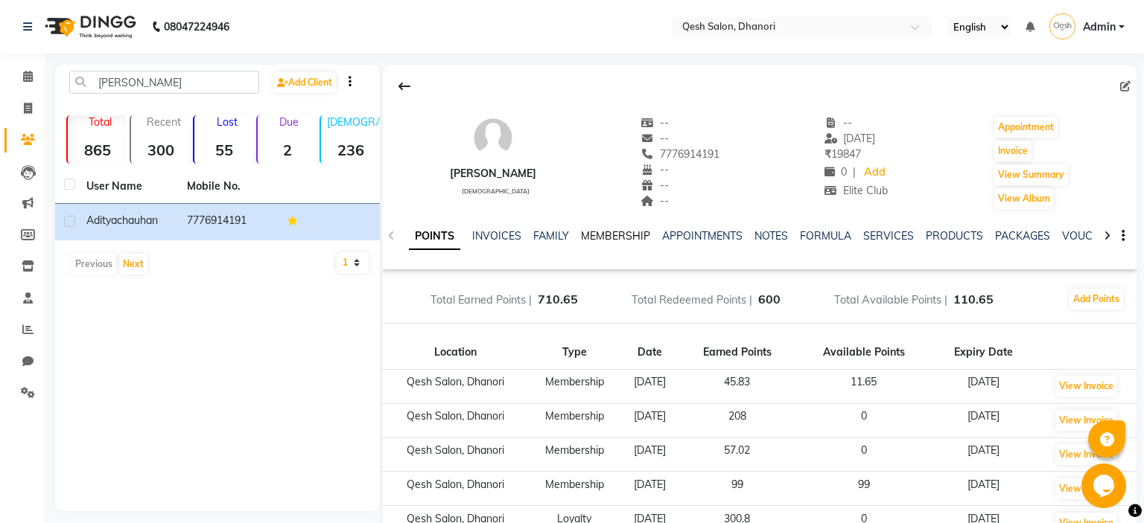
click at [609, 235] on link "MEMBERSHIP" at bounding box center [615, 235] width 69 height 13
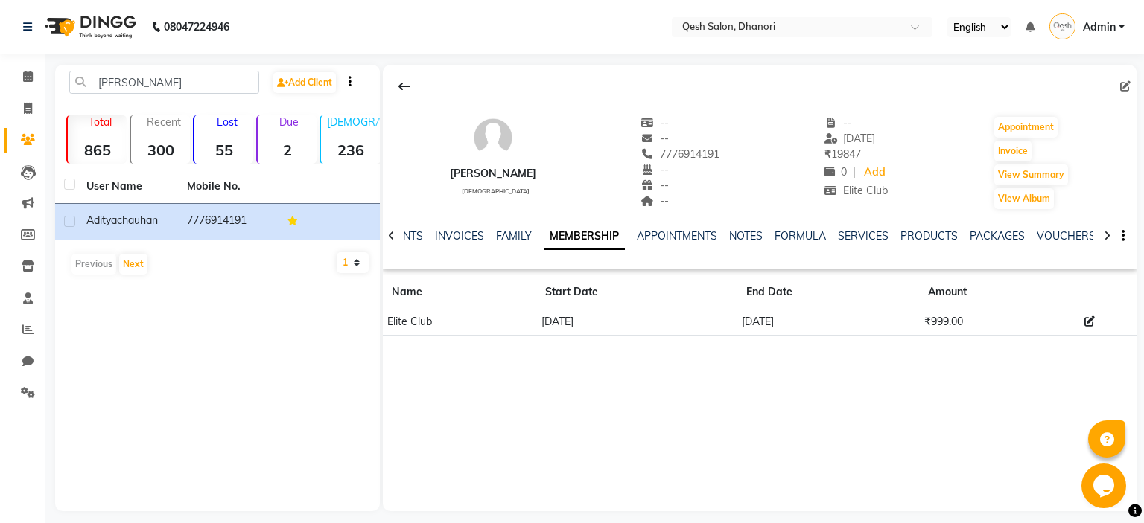
click at [439, 243] on div "INVOICES" at bounding box center [459, 237] width 49 height 16
click at [464, 227] on div "POINTS INVOICES FAMILY MEMBERSHIP APPOINTMENTS NOTES FORMULA SERVICES PRODUCTS …" at bounding box center [760, 236] width 754 height 51
click at [455, 243] on link "INVOICES" at bounding box center [459, 235] width 49 height 13
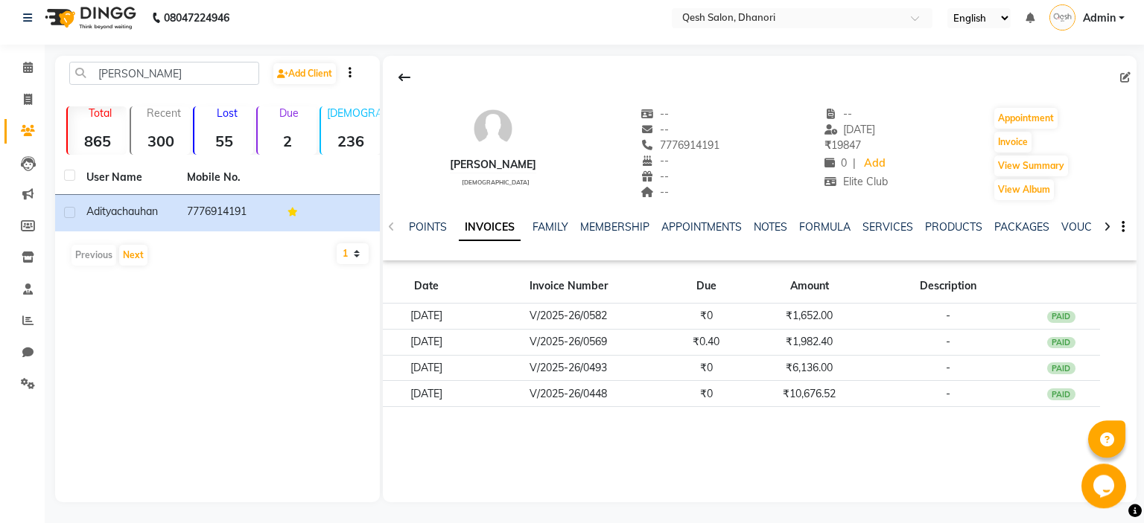
scroll to position [10, 0]
click at [613, 56] on div "[PERSON_NAME] [DEMOGRAPHIC_DATA] -- -- 7776914191 -- -- -- -- [DATE] ₹ 19847 0 …" at bounding box center [760, 157] width 754 height 205
click at [36, 164] on span at bounding box center [28, 162] width 26 height 17
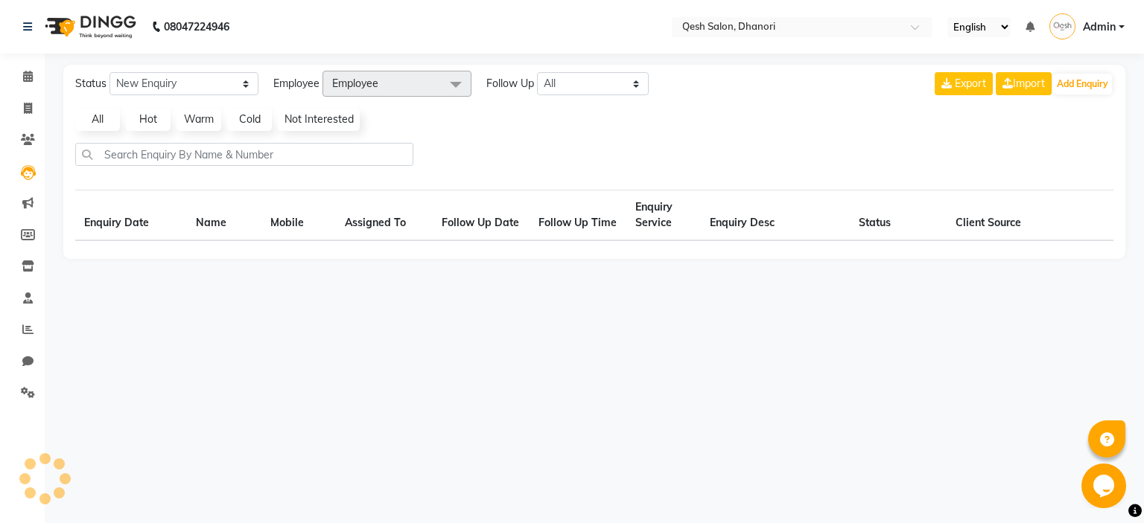
click at [659, 144] on div "Status New Enquiry Open Enquiry Converted Enquiry All All New Open Converted Em…" at bounding box center [594, 162] width 1062 height 194
select select "10"
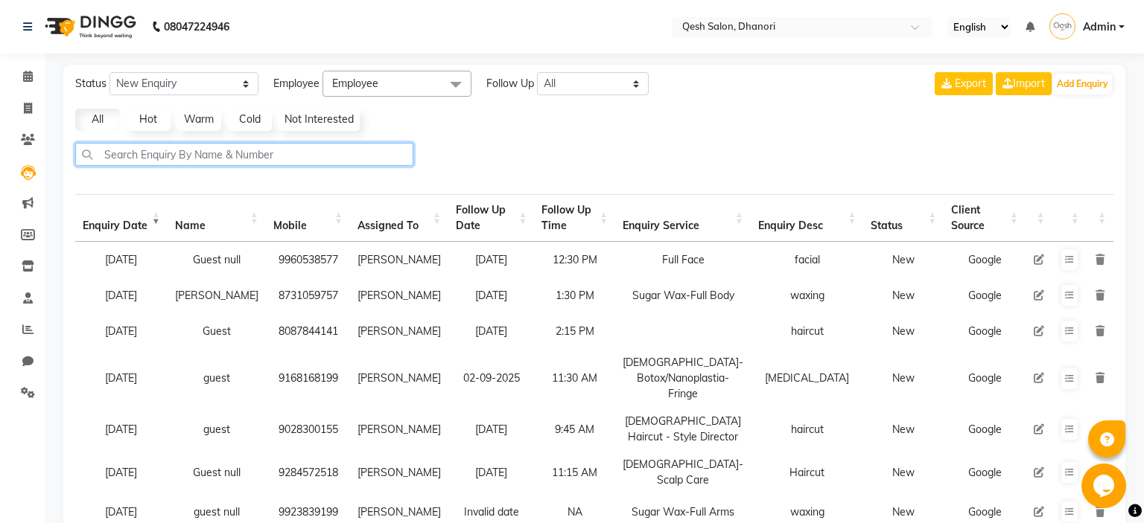
click at [311, 153] on input "text" at bounding box center [244, 154] width 338 height 23
type input "[PERSON_NAME]"
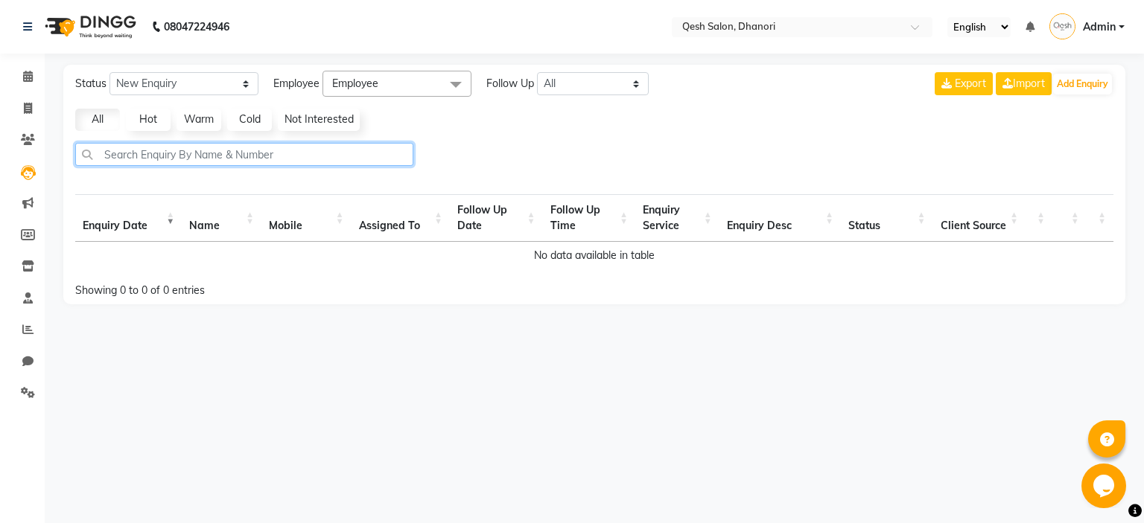
select select "10"
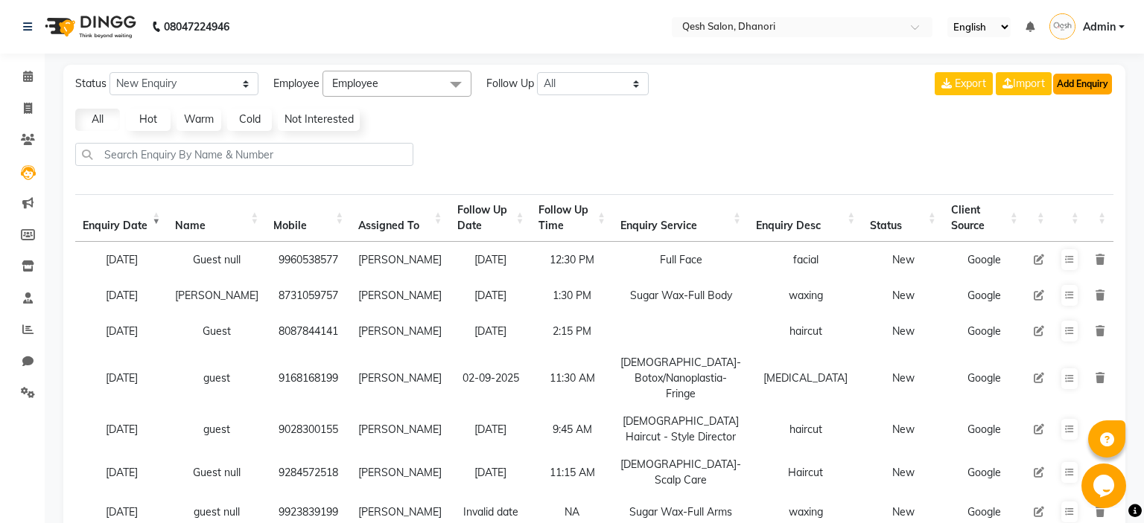
click at [1104, 79] on button "Add Enquiry" at bounding box center [1082, 84] width 59 height 21
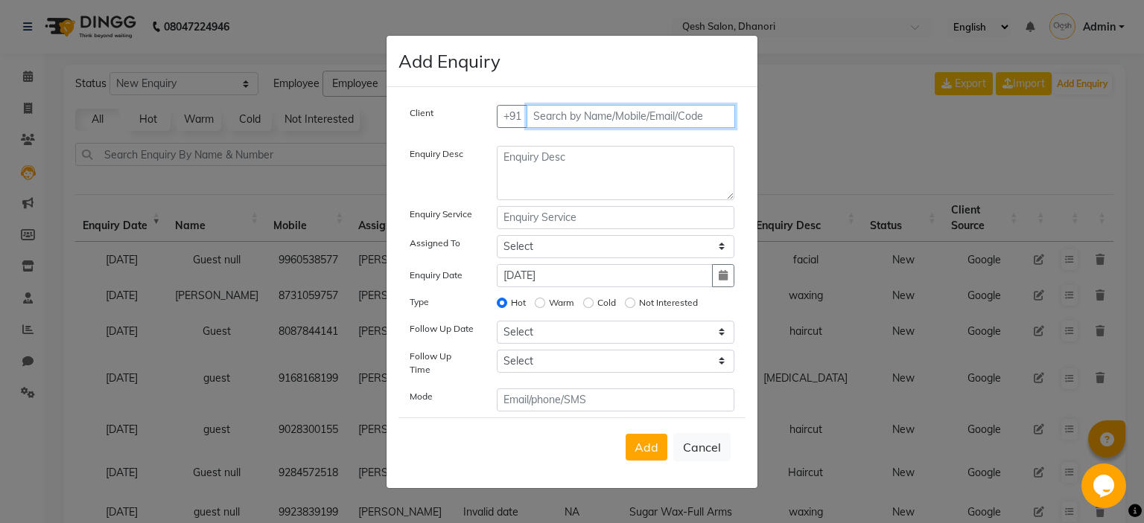
click at [630, 121] on input "text" at bounding box center [630, 116] width 209 height 23
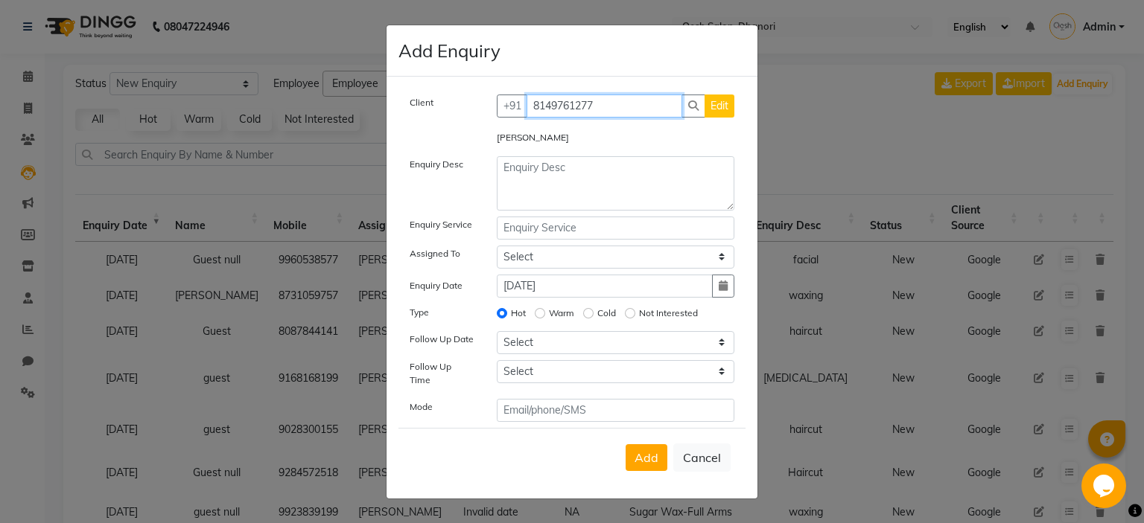
type input "8149761277"
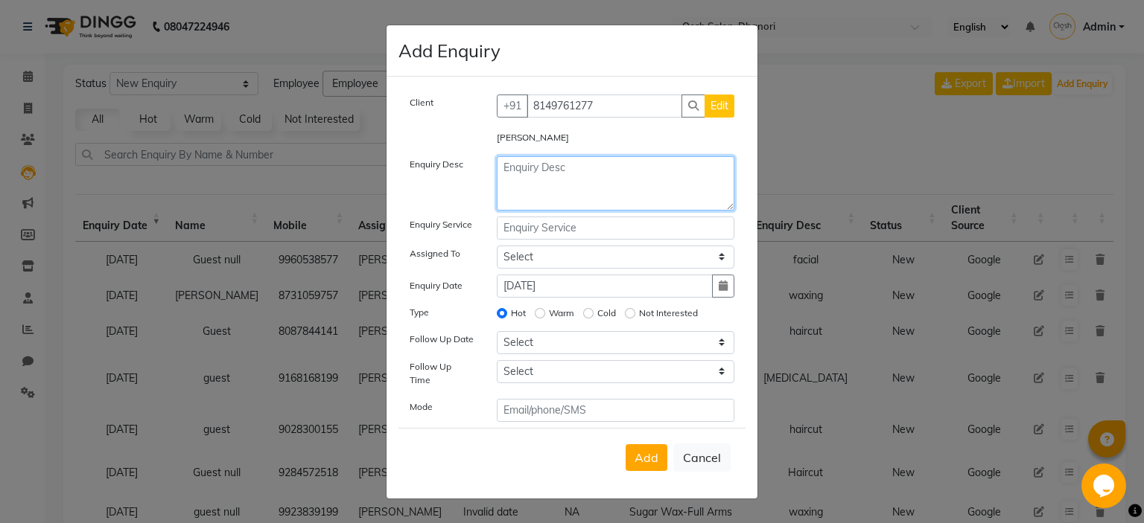
click at [606, 185] on textarea at bounding box center [616, 183] width 238 height 54
type textarea "XYZ"
click at [558, 234] on input "text" at bounding box center [616, 228] width 238 height 23
type input "Z"
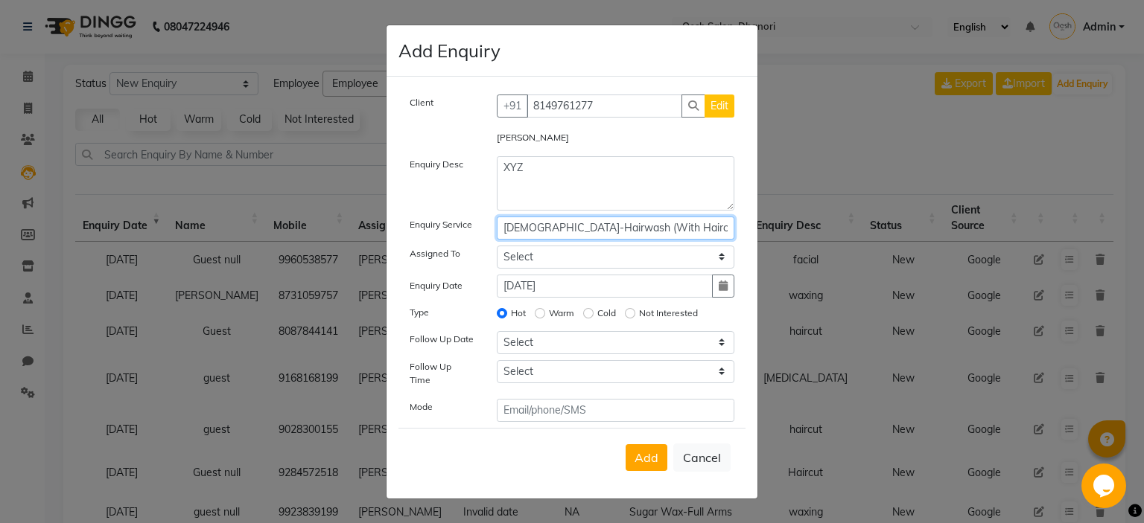
type input "[DEMOGRAPHIC_DATA]-Hairwash (With Haircut/Massage)"
click at [497, 246] on select "Select [PERSON_NAME] [PERSON_NAME] [PERSON_NAME] [PERSON_NAME] [PERSON_NAME] Sa…" at bounding box center [616, 257] width 238 height 23
select select "77018"
click option "Salon" at bounding box center [0, 0] width 0 height 0
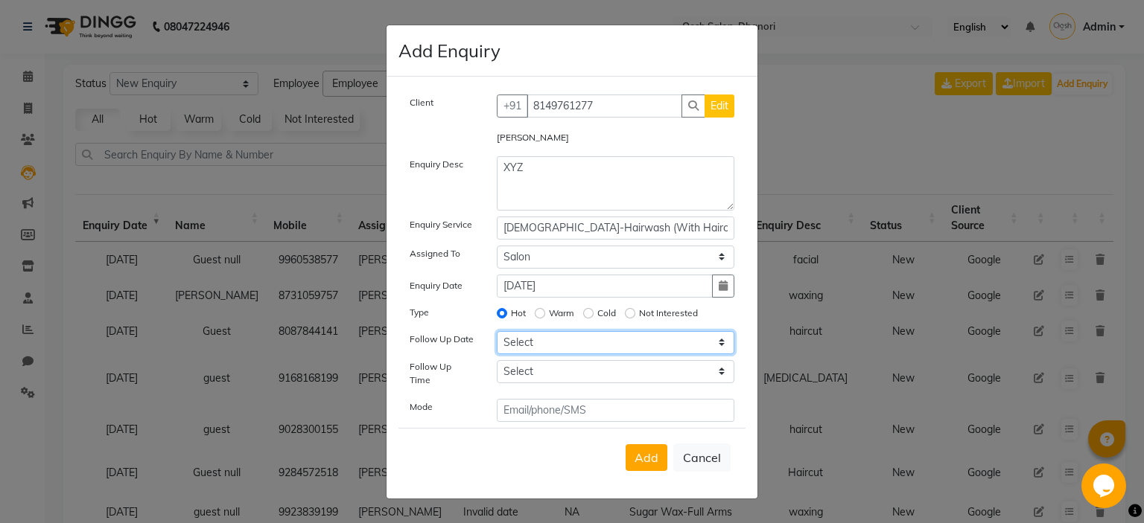
click at [497, 331] on select "Select [DATE] [DATE] [DATE] ([DATE]) [DATE] ([DATE]) [DATE] ([DATE]) [DATE] ([D…" at bounding box center [616, 342] width 238 height 23
select select "[DATE]"
click option "Today" at bounding box center [0, 0] width 0 height 0
click at [497, 360] on select "Select 07:00 AM 07:15 AM 07:30 AM 07:45 AM 08:00 AM 08:15 AM 08:30 AM 08:45 AM …" at bounding box center [616, 371] width 238 height 23
select select "645"
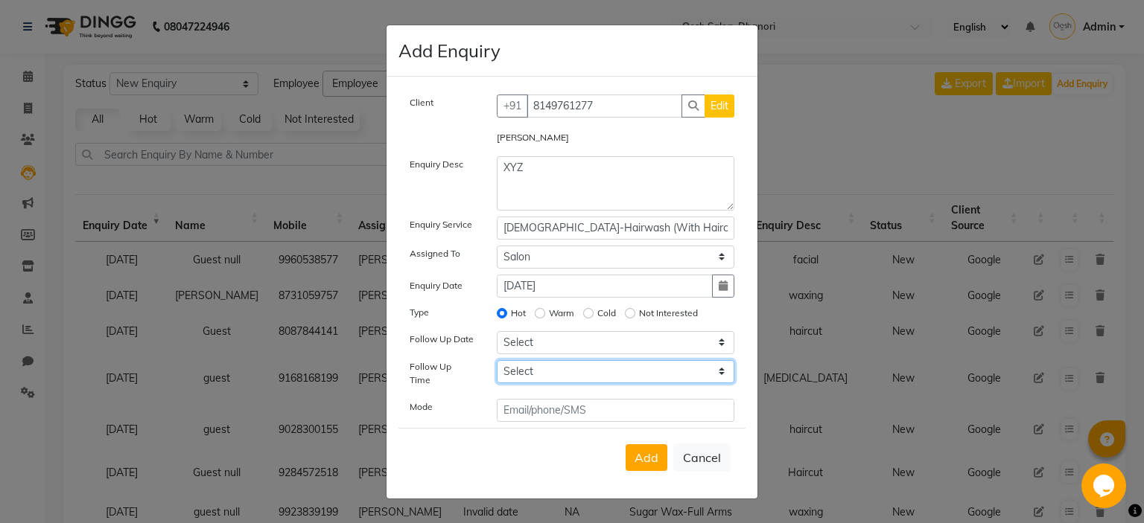
click option "10:45 AM" at bounding box center [0, 0] width 0 height 0
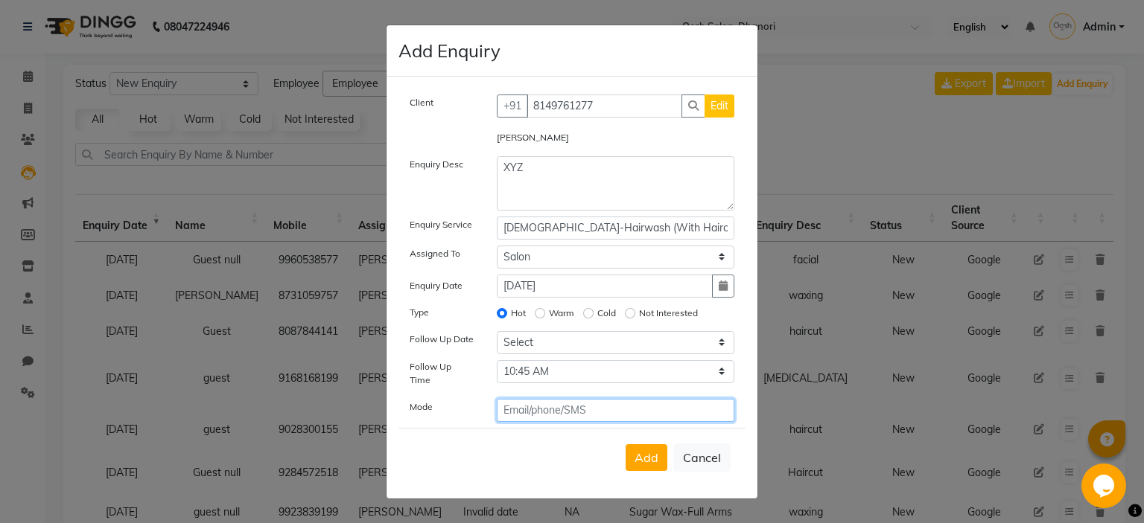
click at [562, 406] on input "text" at bounding box center [616, 410] width 238 height 23
type input "E"
type input "Email"
click at [655, 451] on span "Add" at bounding box center [646, 458] width 24 height 15
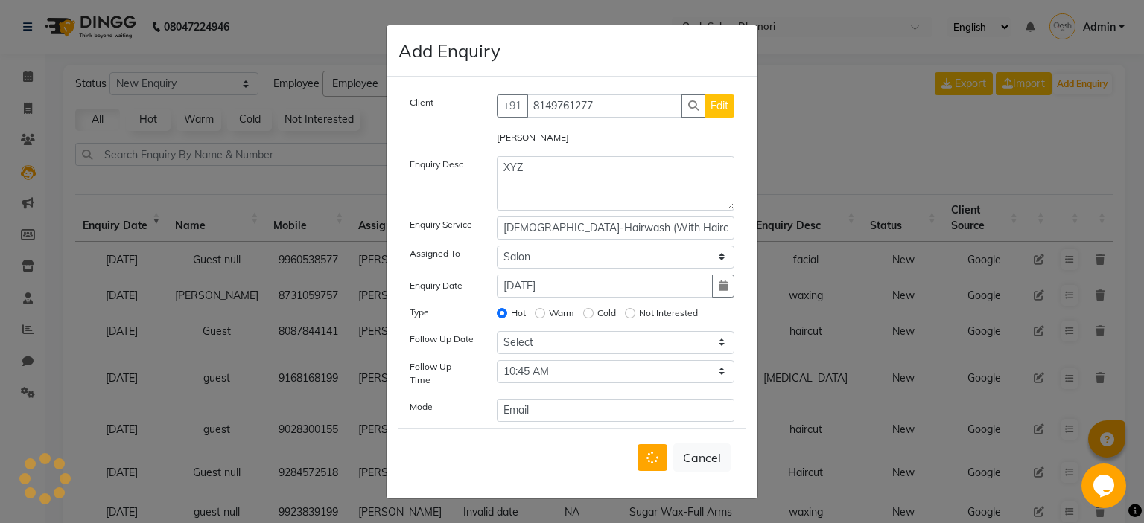
select select
radio input "false"
select select
